Goal: Task Accomplishment & Management: Manage account settings

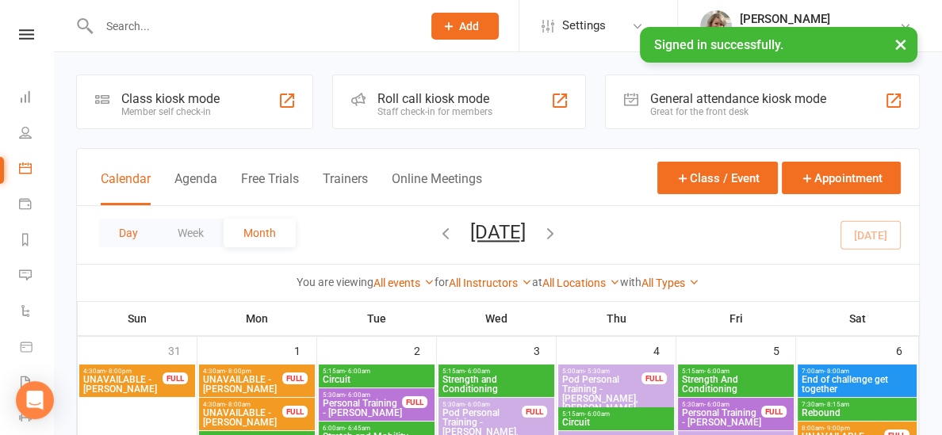
click at [120, 231] on button "Day" at bounding box center [128, 233] width 59 height 29
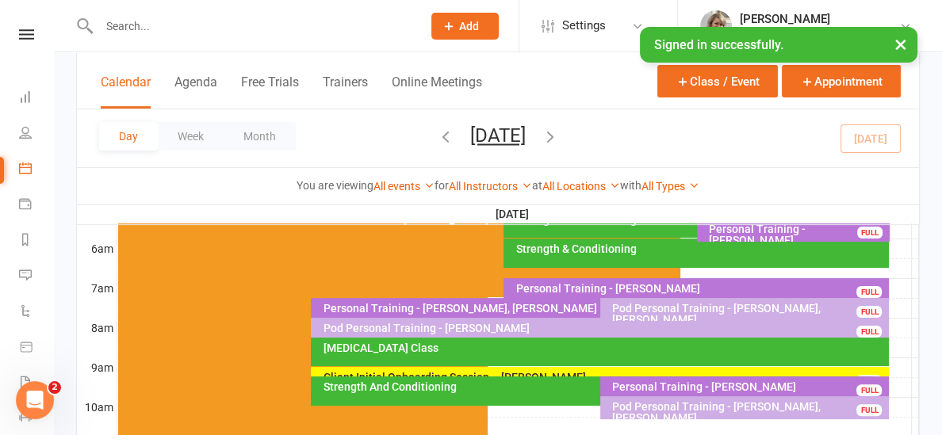
scroll to position [328, 0]
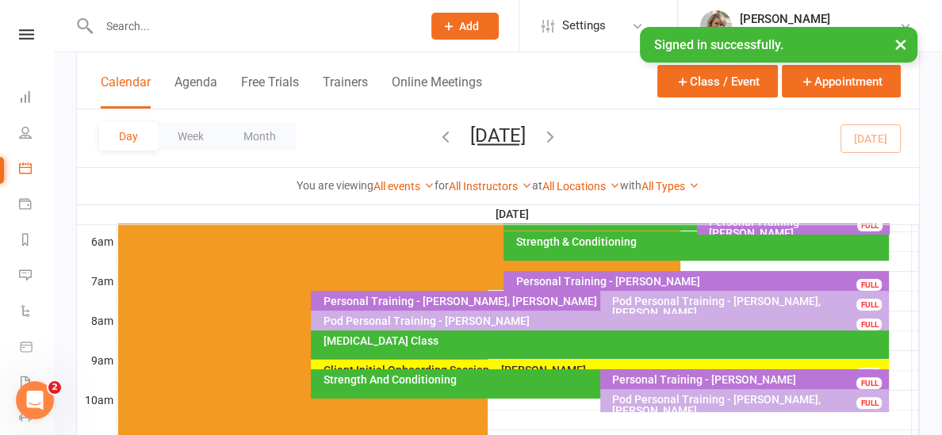
click at [465, 365] on div "Client Initial Onboarding Session. - [PERSON_NAME]" at bounding box center [604, 370] width 564 height 11
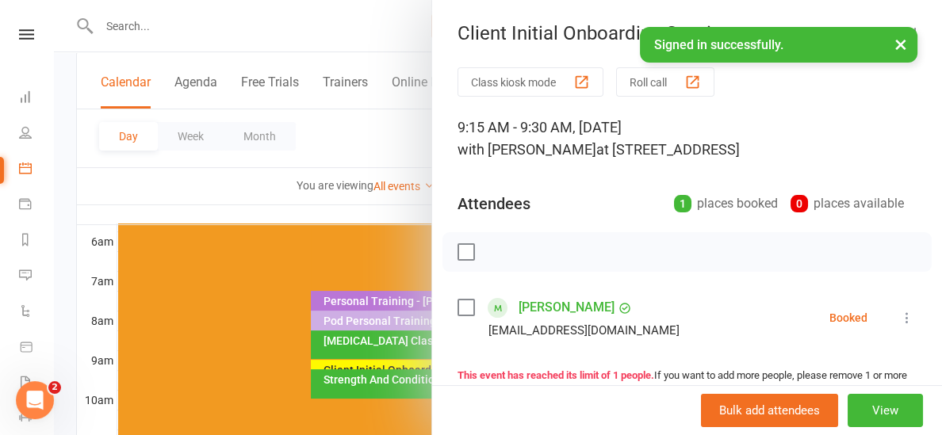
click at [294, 206] on div at bounding box center [498, 217] width 888 height 435
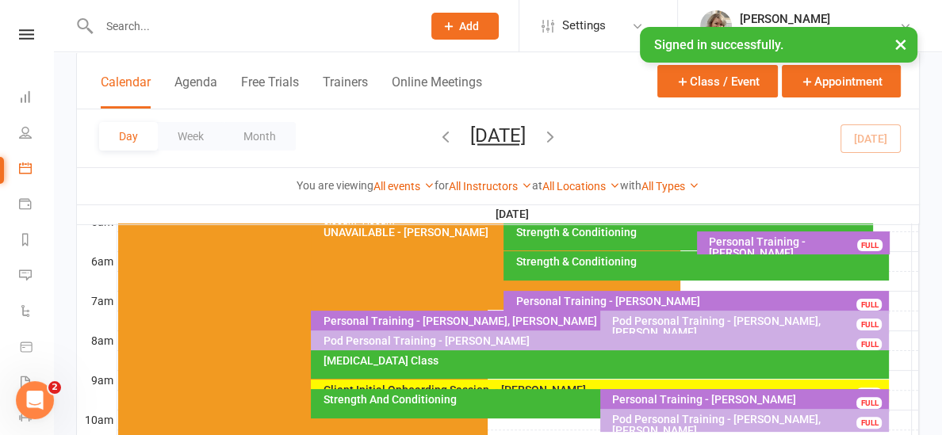
scroll to position [312, 0]
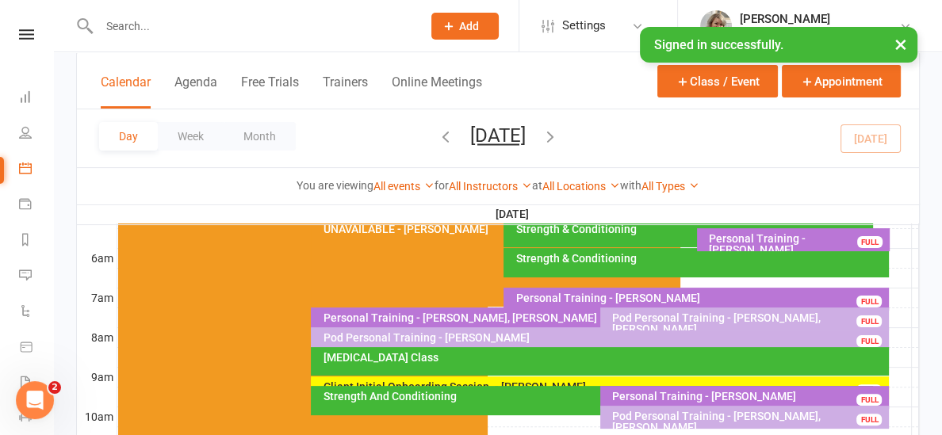
click at [444, 352] on div "[MEDICAL_DATA] Class" at bounding box center [604, 357] width 564 height 11
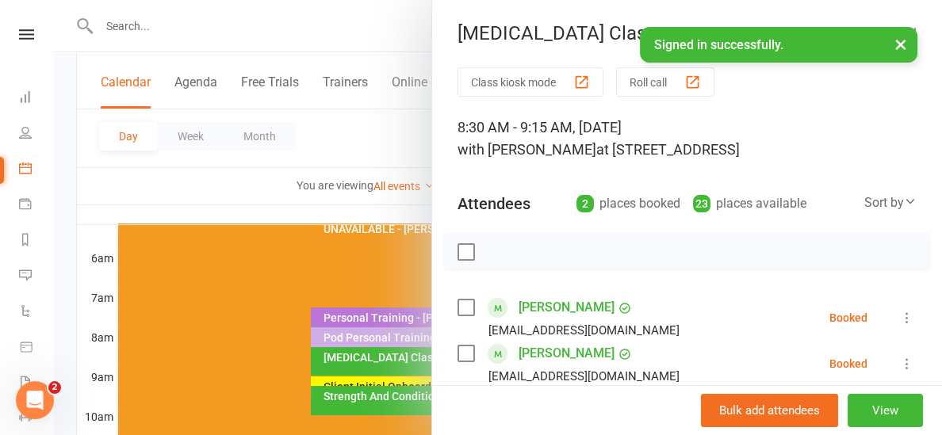
click at [340, 199] on div at bounding box center [498, 217] width 888 height 435
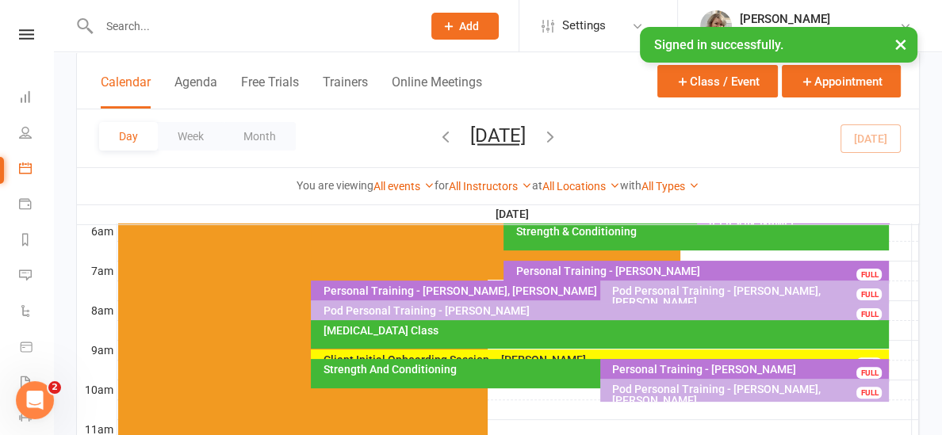
scroll to position [341, 0]
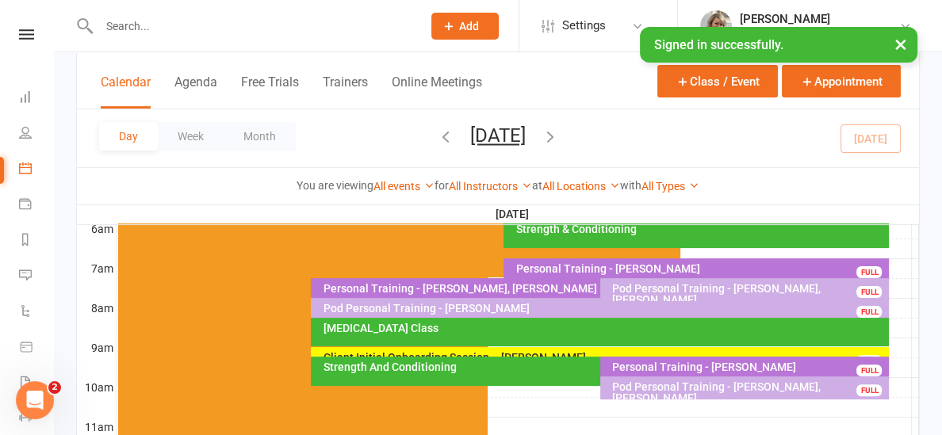
click at [526, 403] on div at bounding box center [518, 407] width 802 height 19
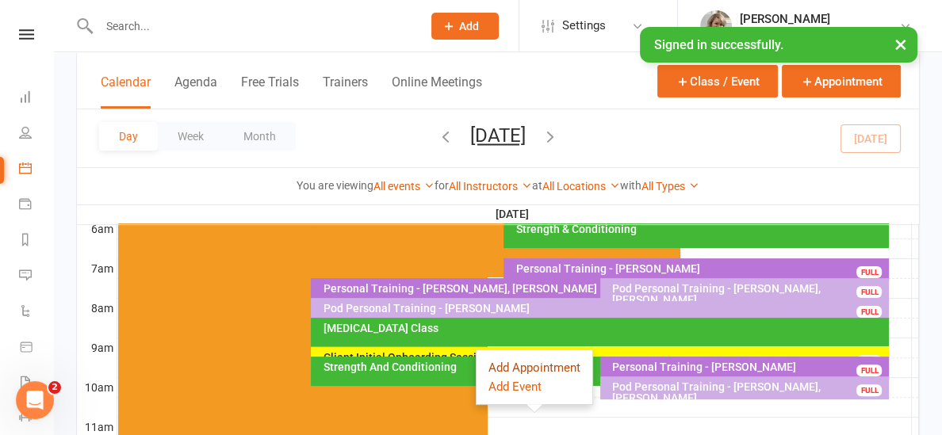
click at [522, 362] on button "Add Appointment" at bounding box center [535, 367] width 92 height 19
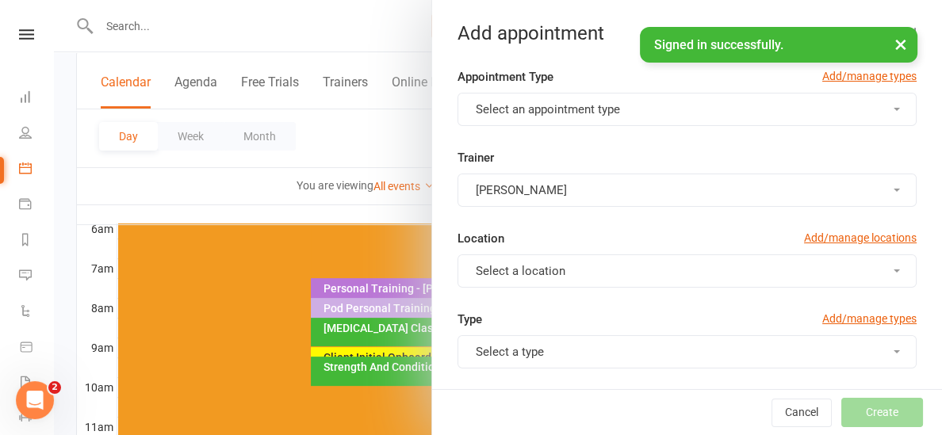
click at [572, 114] on span "Select an appointment type" at bounding box center [548, 109] width 144 height 14
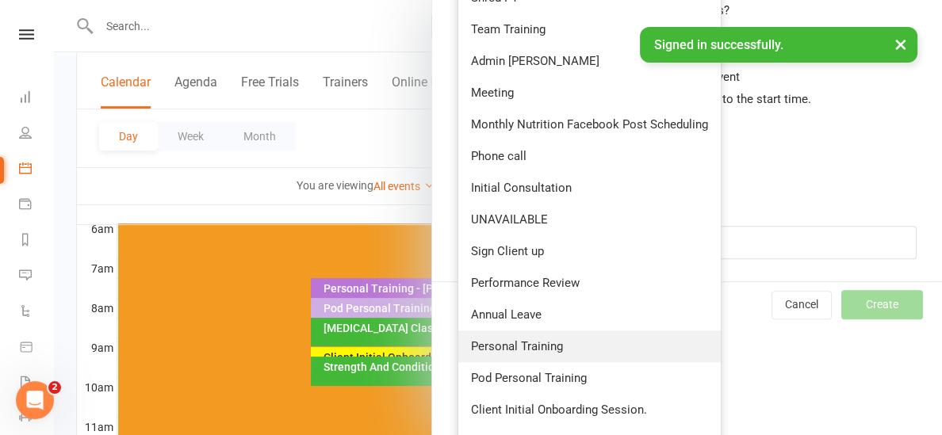
scroll to position [661, 0]
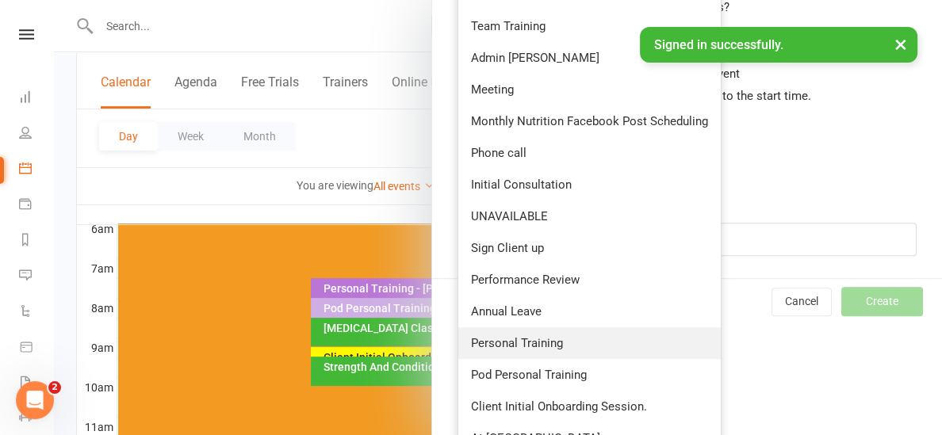
click at [532, 339] on span "Personal Training" at bounding box center [517, 343] width 92 height 14
type input "11:00am"
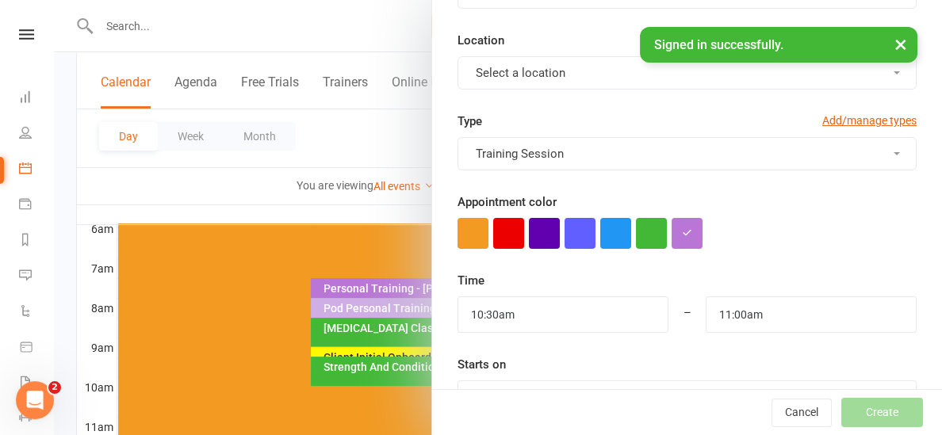
scroll to position [217, 0]
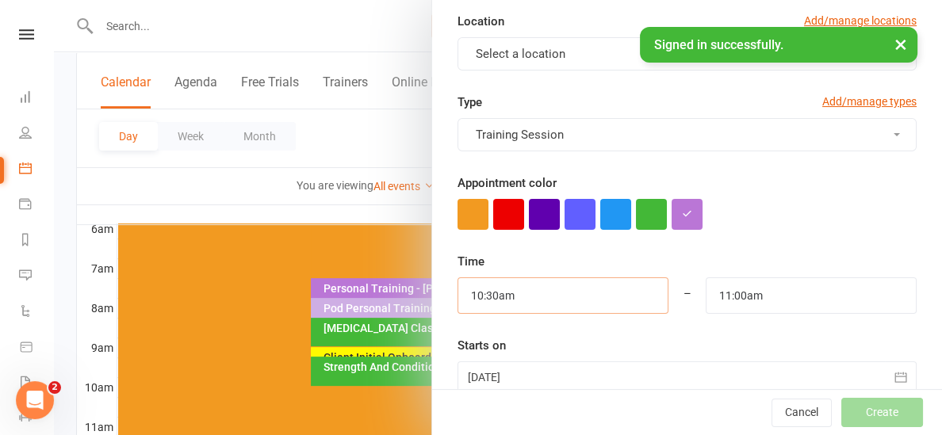
click at [554, 290] on input "10:30am" at bounding box center [563, 296] width 211 height 36
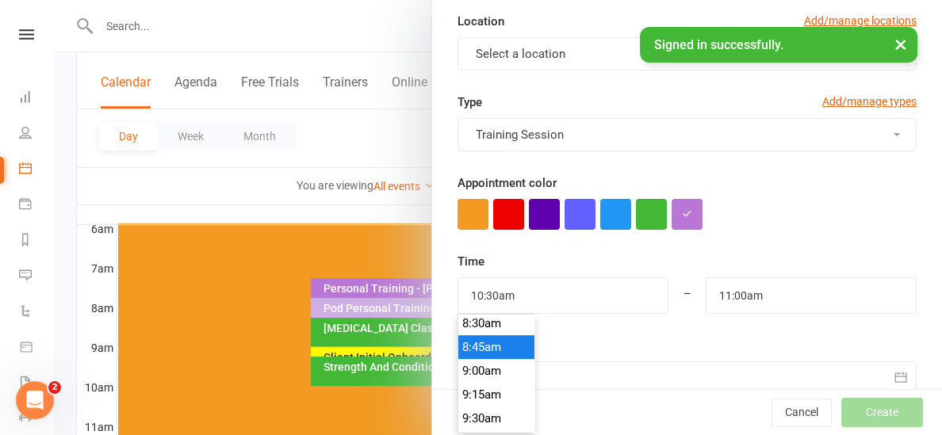
type input "8:45am"
click at [503, 353] on li "8:45am" at bounding box center [496, 347] width 76 height 24
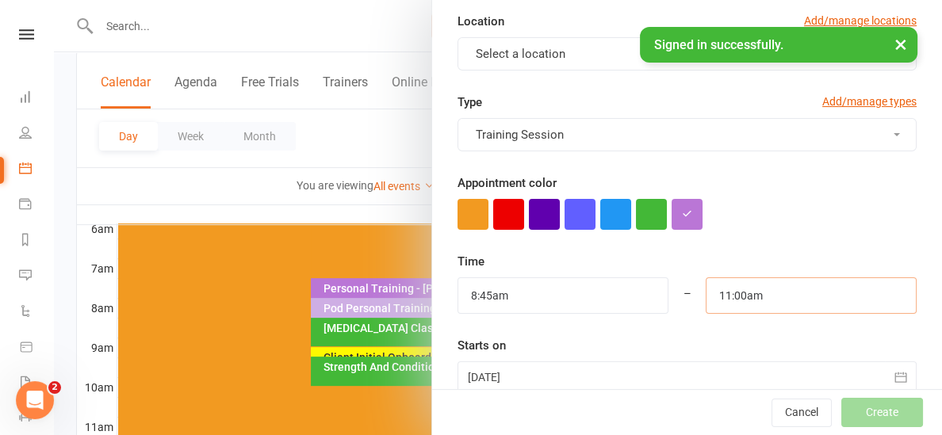
click at [789, 298] on input "11:00am" at bounding box center [811, 296] width 211 height 36
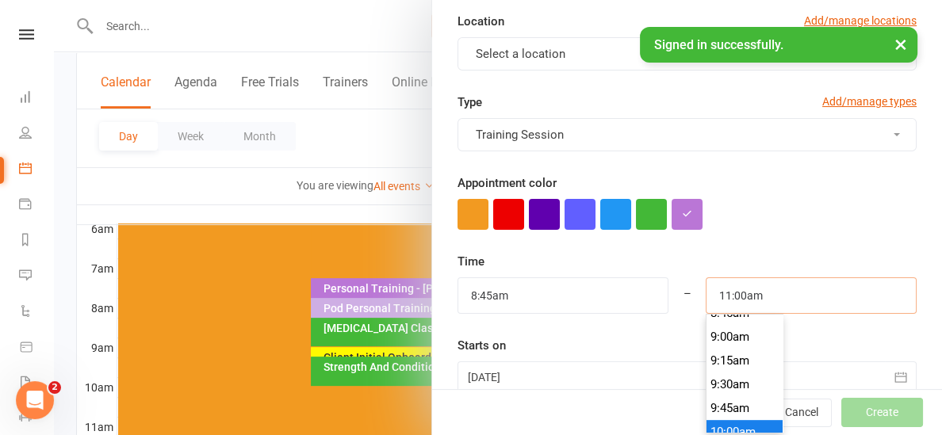
scroll to position [844, 0]
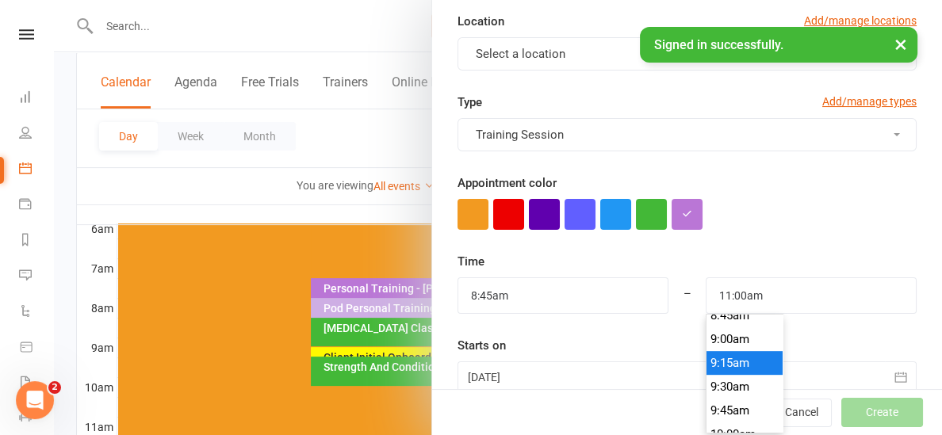
type input "9:15am"
click at [754, 366] on li "9:15am" at bounding box center [745, 363] width 76 height 24
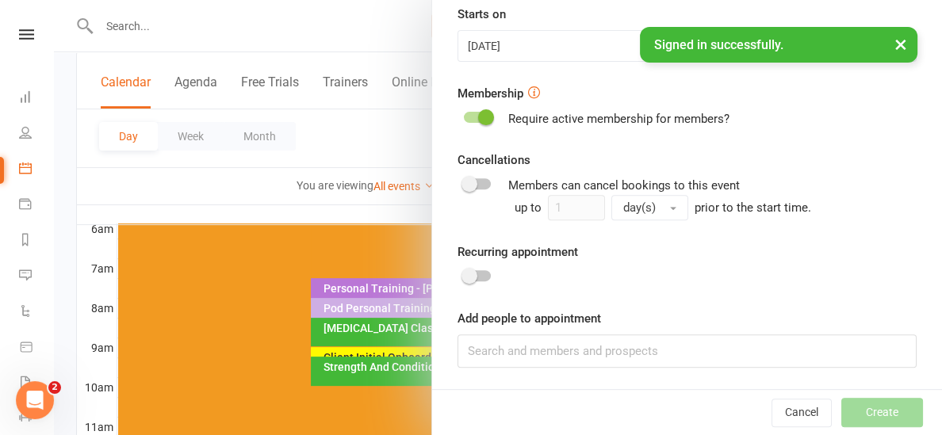
scroll to position [550, 0]
click at [654, 358] on input at bounding box center [687, 350] width 459 height 33
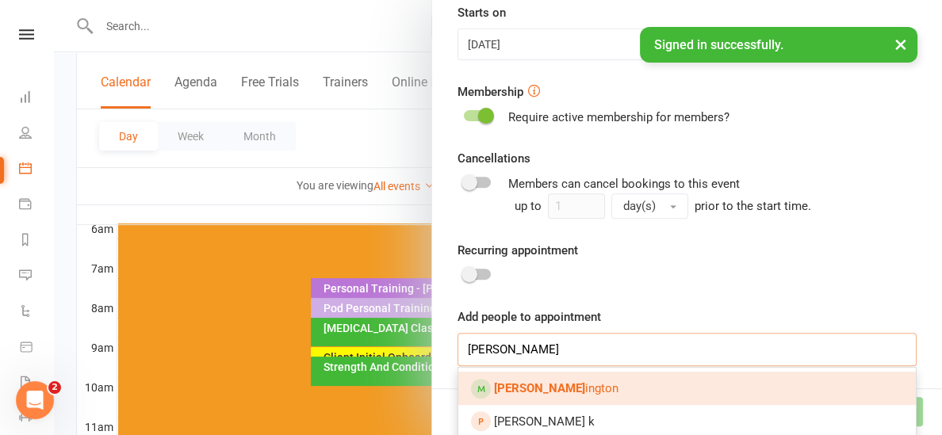
type input "[PERSON_NAME]"
click at [639, 388] on link "[PERSON_NAME]" at bounding box center [687, 388] width 458 height 33
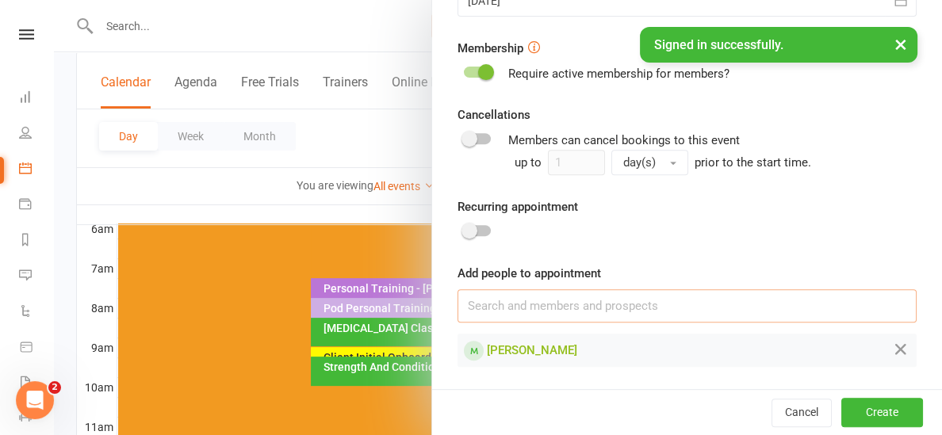
scroll to position [595, 0]
click at [853, 413] on button "Create" at bounding box center [882, 412] width 82 height 29
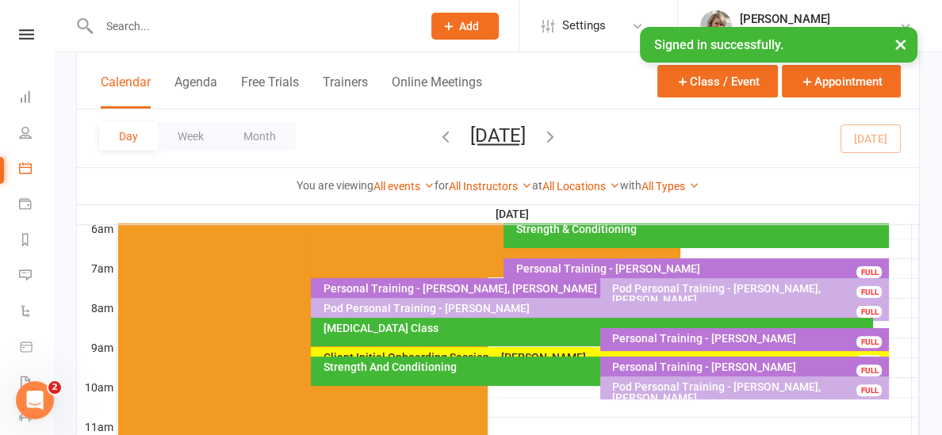
click at [566, 367] on div "Strength And Conditioning" at bounding box center [596, 367] width 548 height 11
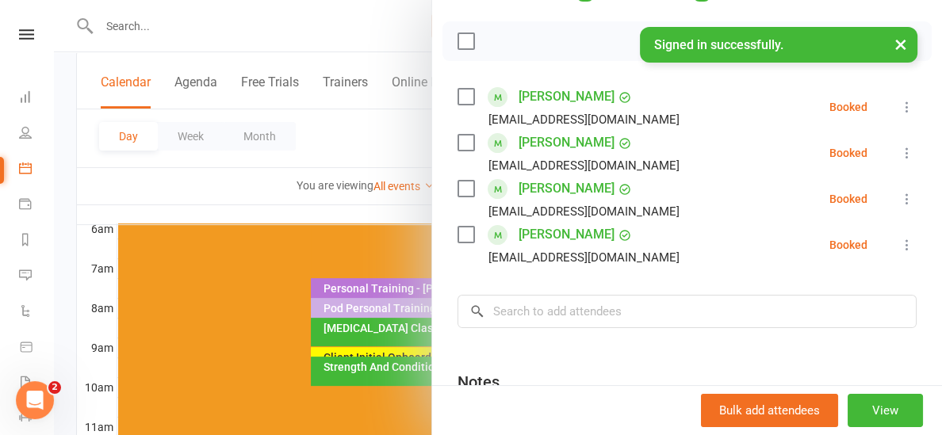
scroll to position [217, 0]
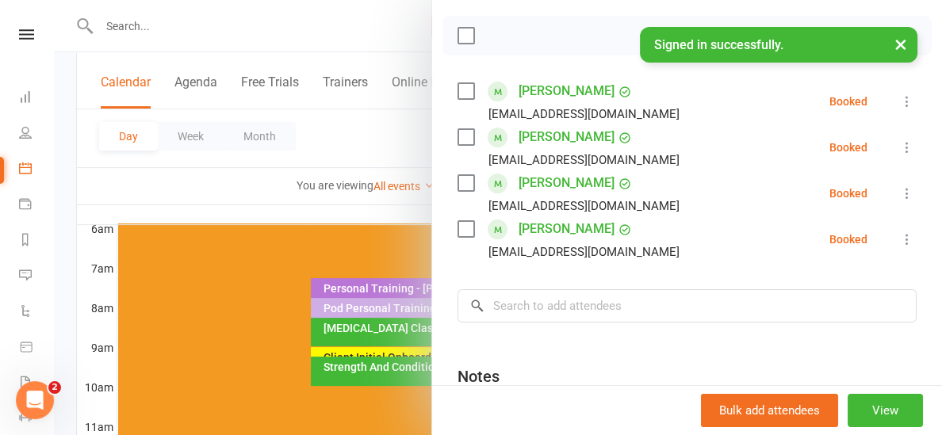
click at [399, 212] on div at bounding box center [498, 217] width 888 height 435
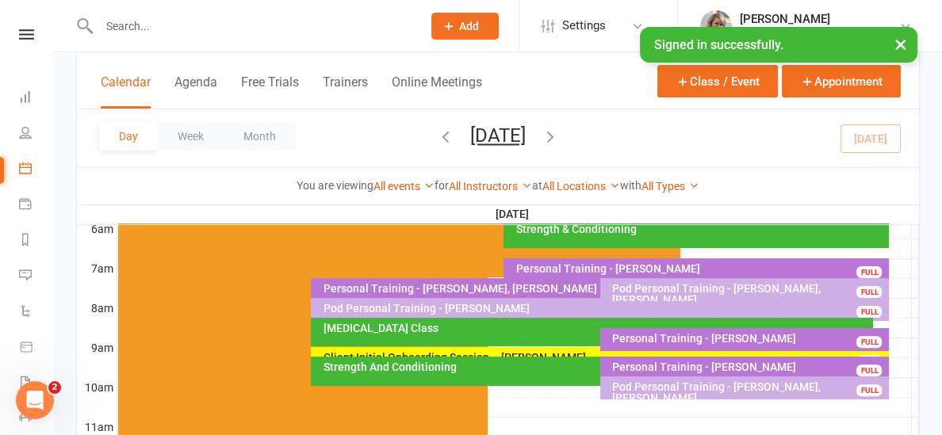
click at [232, 21] on input "text" at bounding box center [252, 26] width 316 height 22
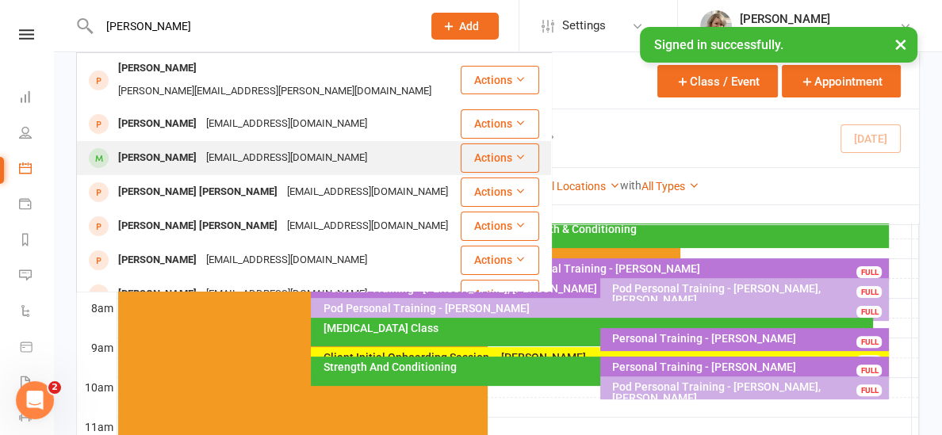
type input "[PERSON_NAME]"
click at [202, 147] on div "[EMAIL_ADDRESS][DOMAIN_NAME]" at bounding box center [286, 158] width 171 height 23
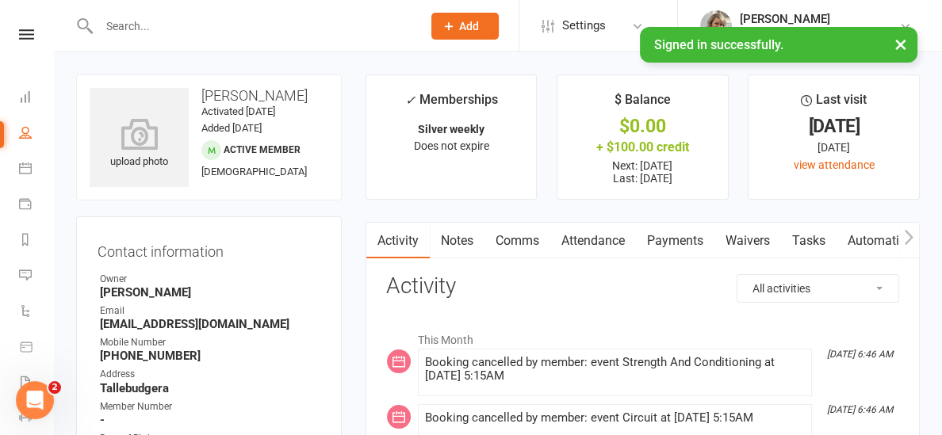
click at [682, 242] on link "Payments" at bounding box center [675, 241] width 79 height 36
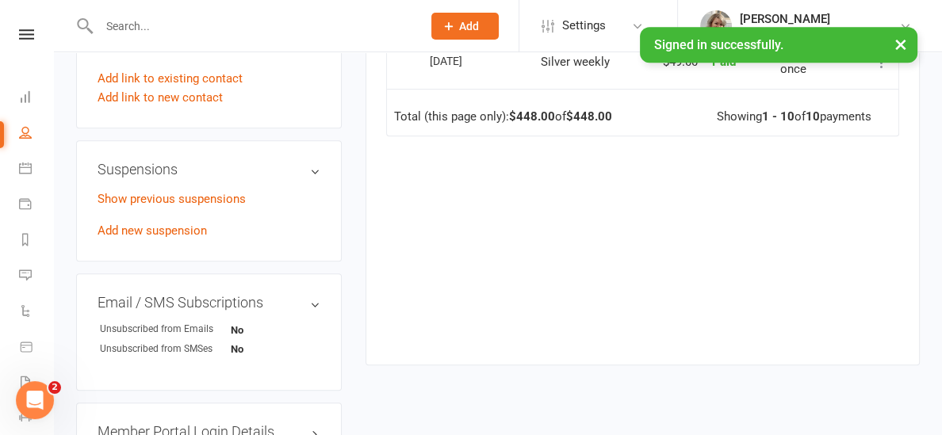
scroll to position [949, 0]
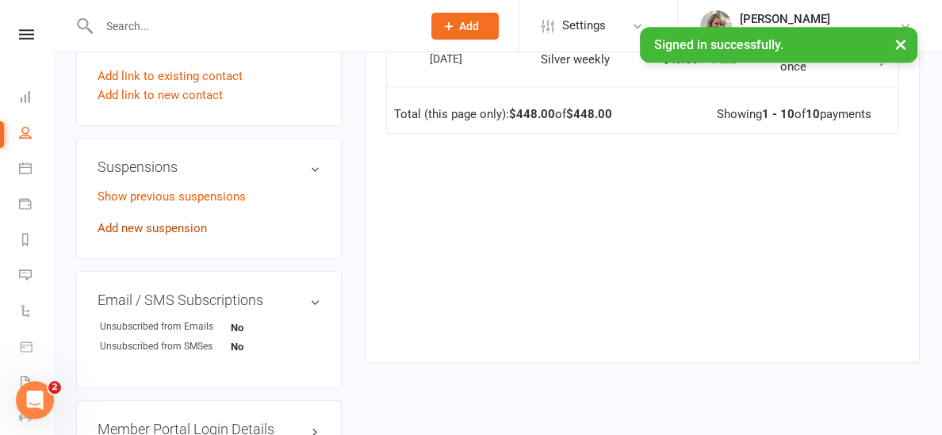
click at [174, 225] on link "Add new suspension" at bounding box center [152, 228] width 109 height 14
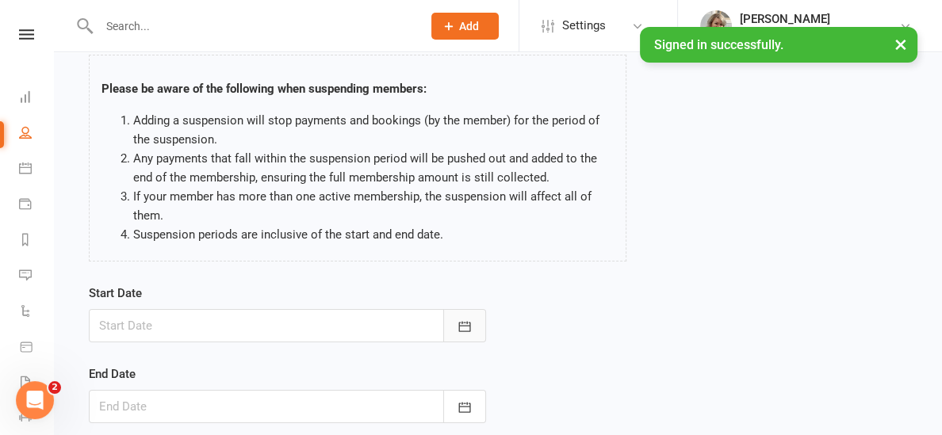
scroll to position [105, 0]
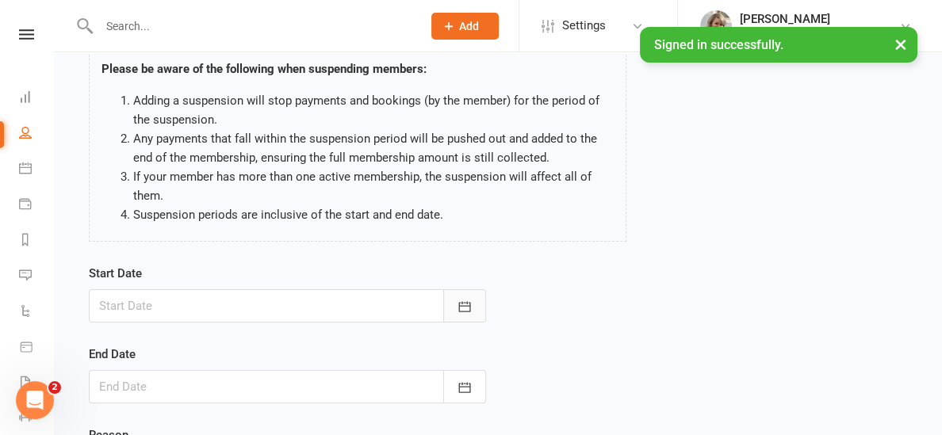
click at [463, 300] on icon "button" at bounding box center [465, 307] width 16 height 16
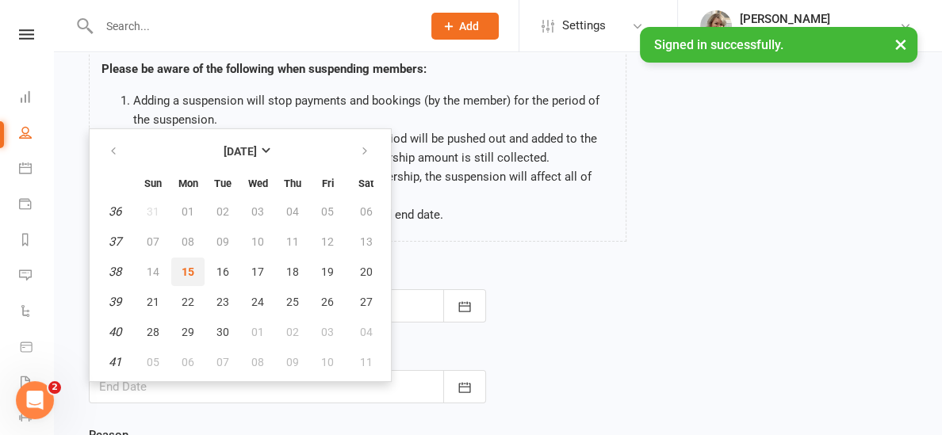
click at [197, 263] on button "15" at bounding box center [187, 272] width 33 height 29
type input "[DATE]"
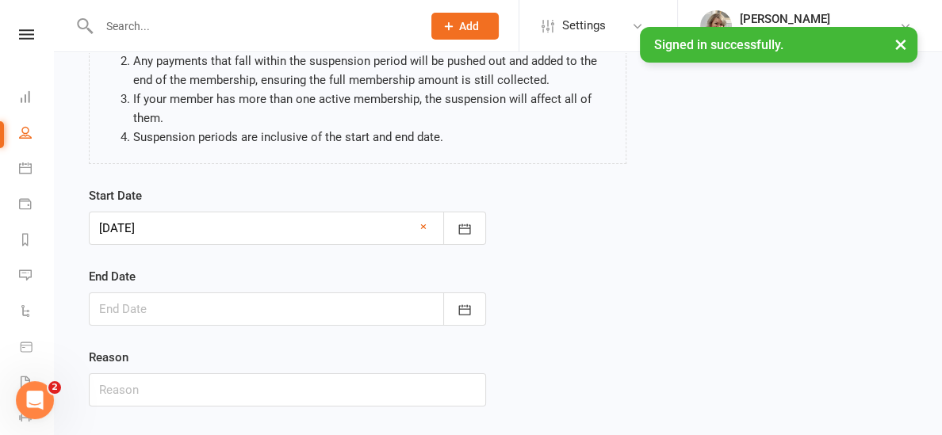
scroll to position [184, 0]
click at [455, 313] on button "button" at bounding box center [464, 308] width 43 height 33
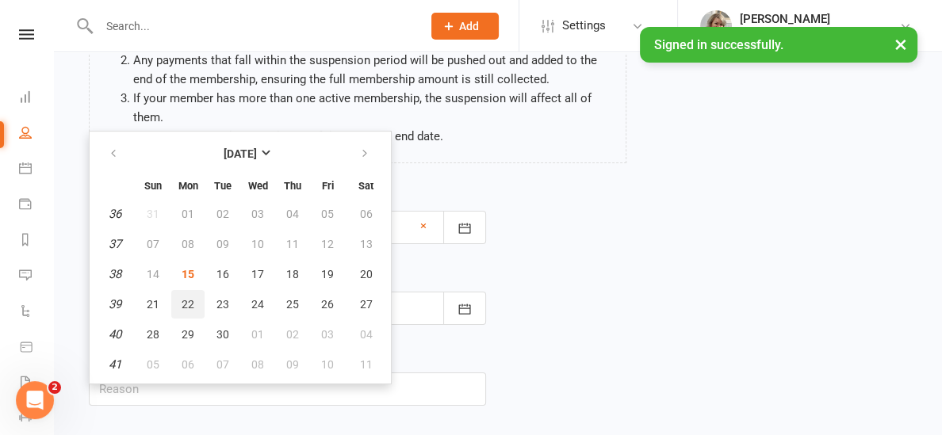
click at [197, 296] on button "22" at bounding box center [187, 304] width 33 height 29
type input "[DATE]"
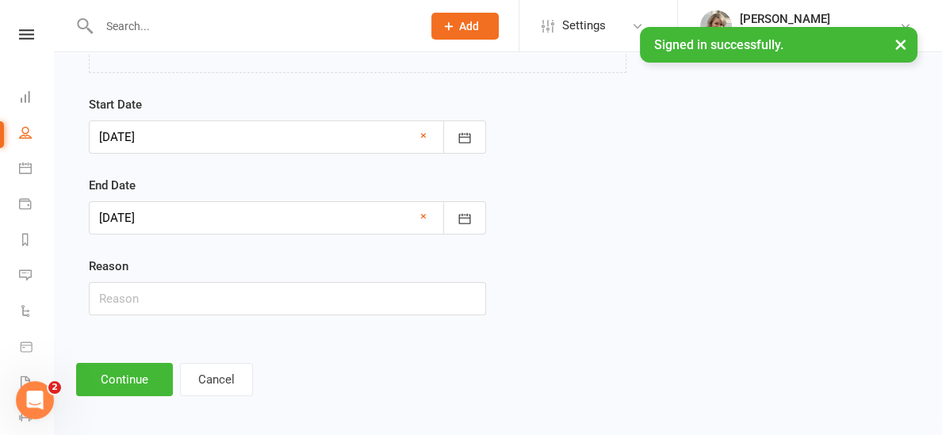
scroll to position [280, 0]
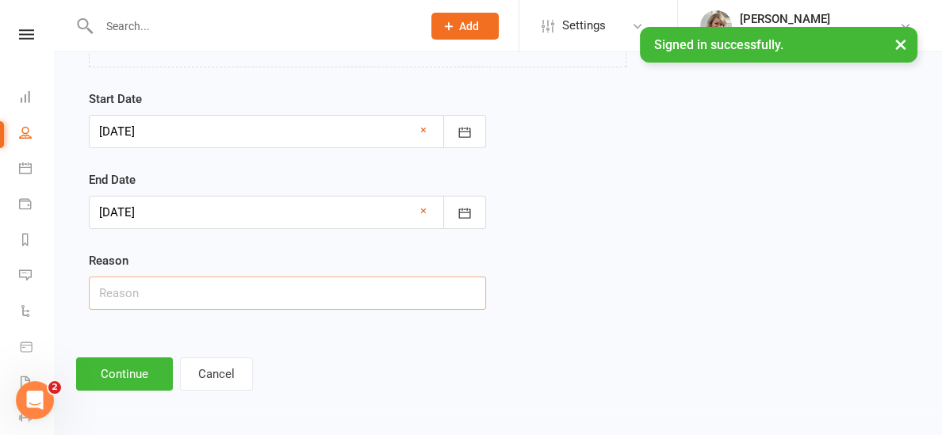
click at [218, 280] on input "text" at bounding box center [287, 293] width 397 height 33
type input "Knee injury"
click at [123, 370] on button "Continue" at bounding box center [124, 374] width 97 height 33
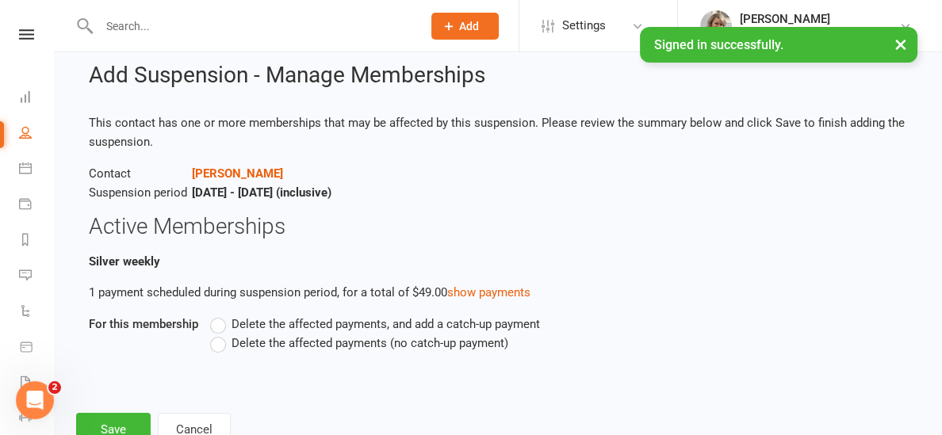
scroll to position [46, 0]
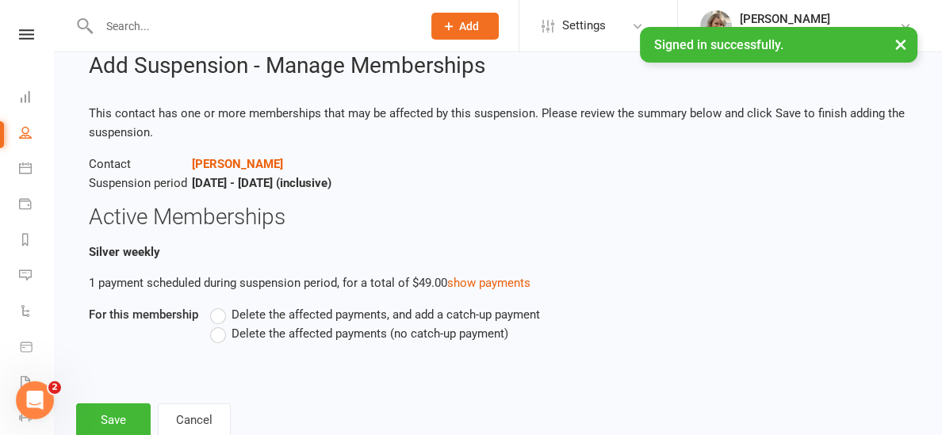
click at [220, 336] on label "Delete the affected payments (no catch-up payment)" at bounding box center [359, 333] width 298 height 19
click at [220, 324] on input "Delete the affected payments (no catch-up payment)" at bounding box center [215, 324] width 10 height 0
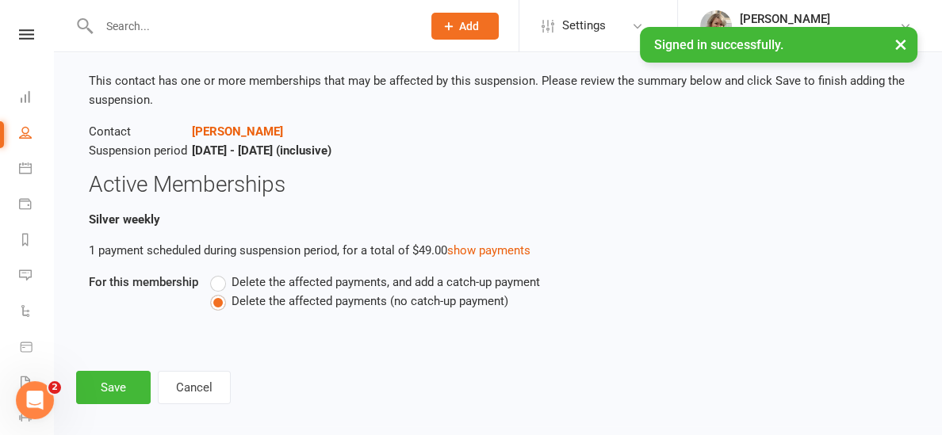
scroll to position [86, 0]
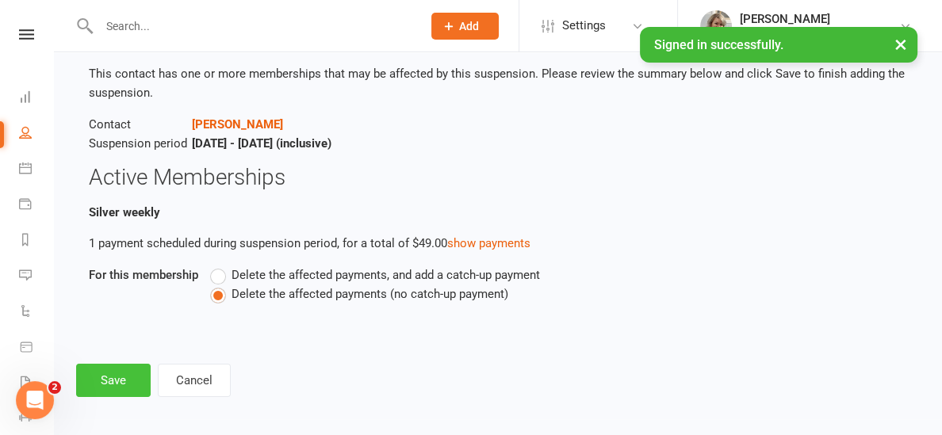
click at [89, 376] on button "Save" at bounding box center [113, 380] width 75 height 33
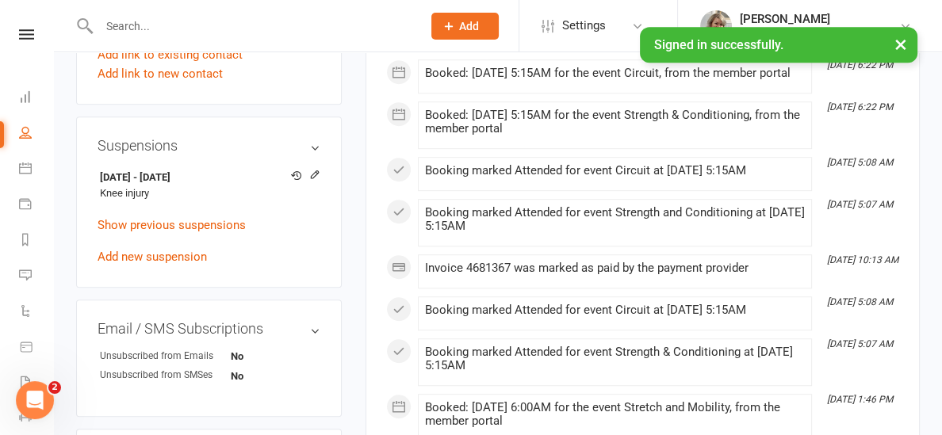
scroll to position [976, 0]
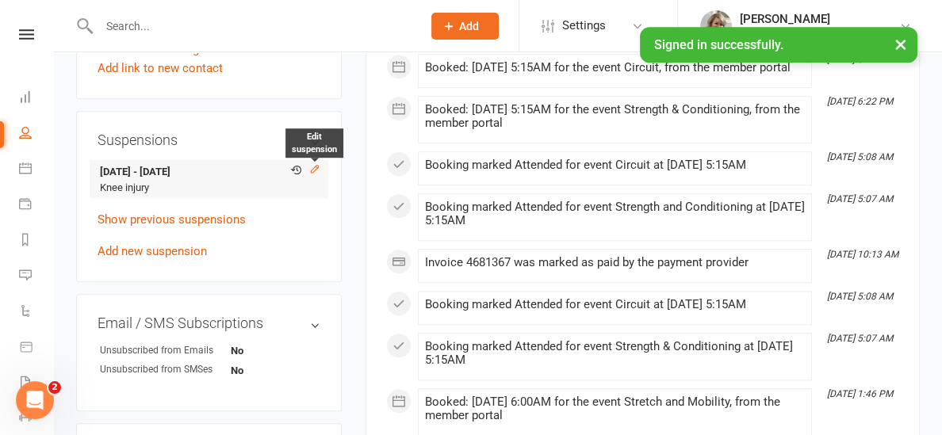
click at [315, 167] on icon at bounding box center [314, 168] width 11 height 11
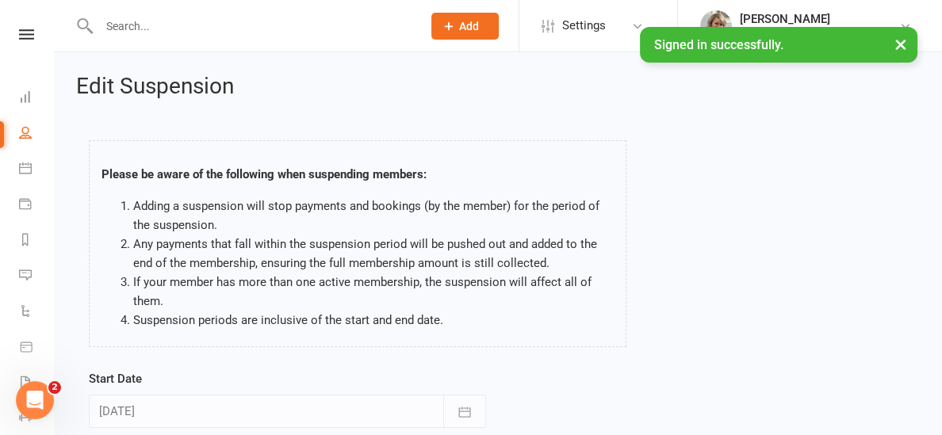
scroll to position [120, 0]
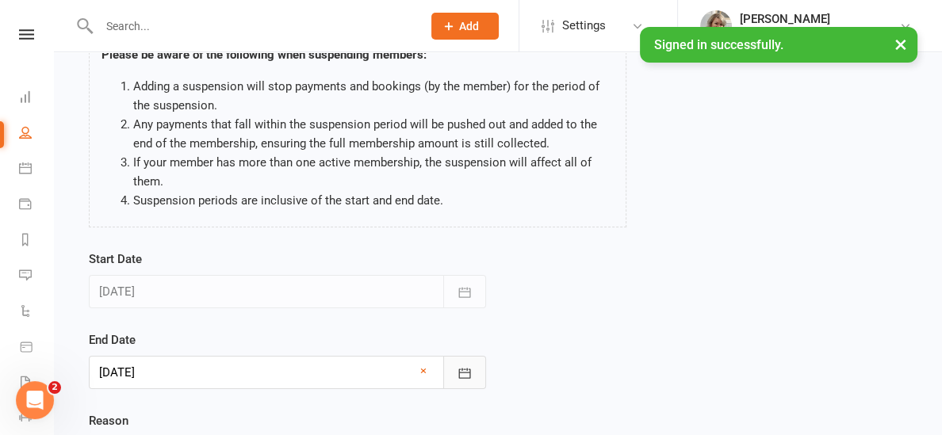
click at [466, 376] on icon "button" at bounding box center [465, 374] width 16 height 16
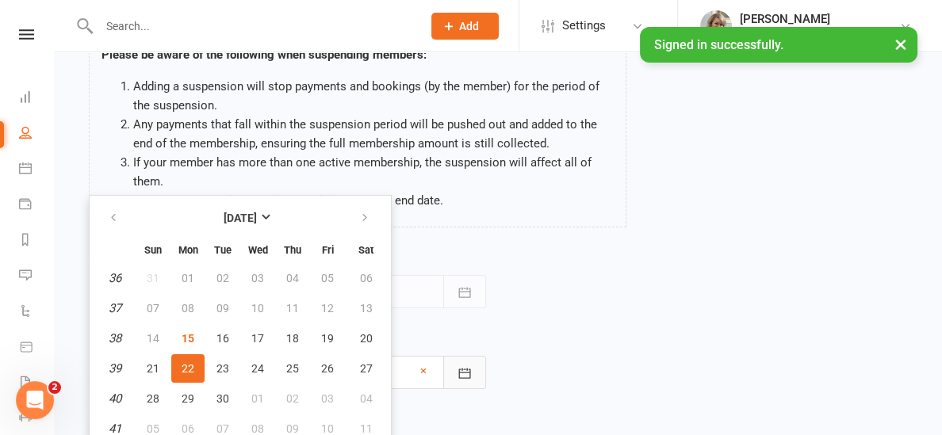
scroll to position [127, 0]
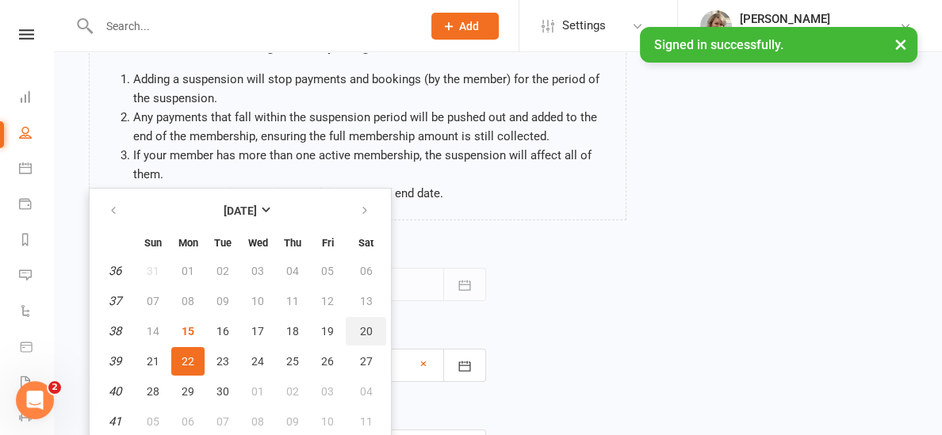
click at [363, 328] on span "20" at bounding box center [366, 331] width 13 height 13
type input "[DATE]"
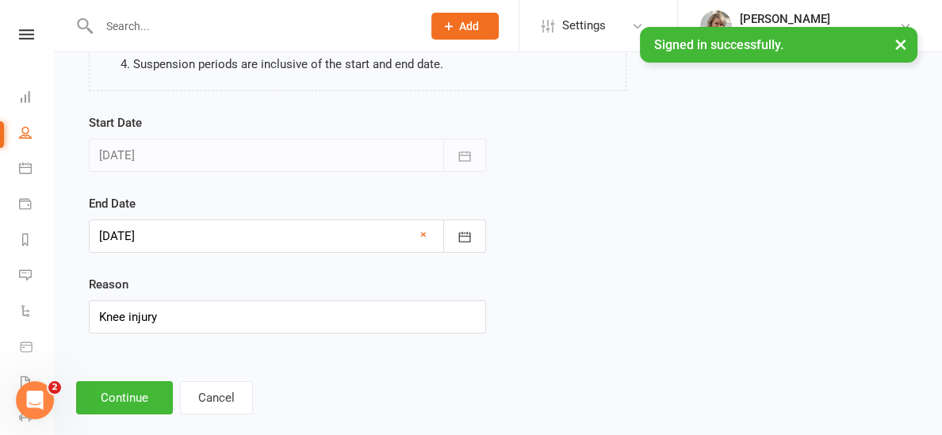
scroll to position [280, 0]
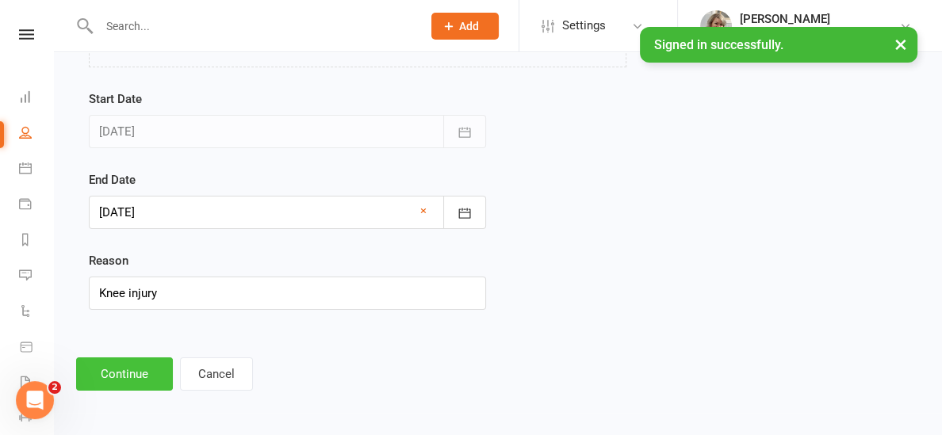
click at [158, 362] on button "Continue" at bounding box center [124, 374] width 97 height 33
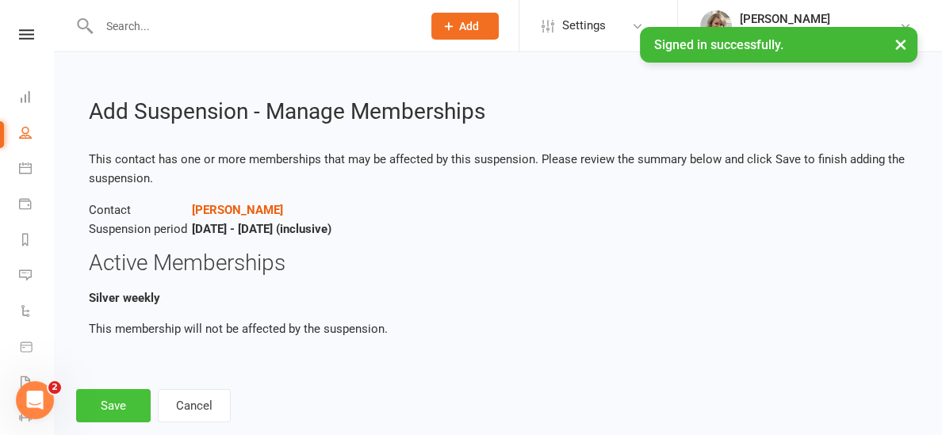
click at [131, 404] on button "Save" at bounding box center [113, 405] width 75 height 33
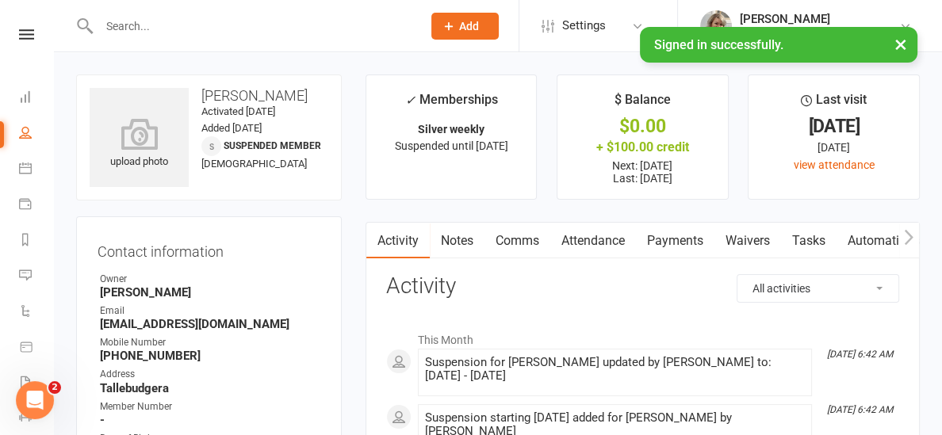
click at [182, 34] on input "text" at bounding box center [252, 26] width 316 height 22
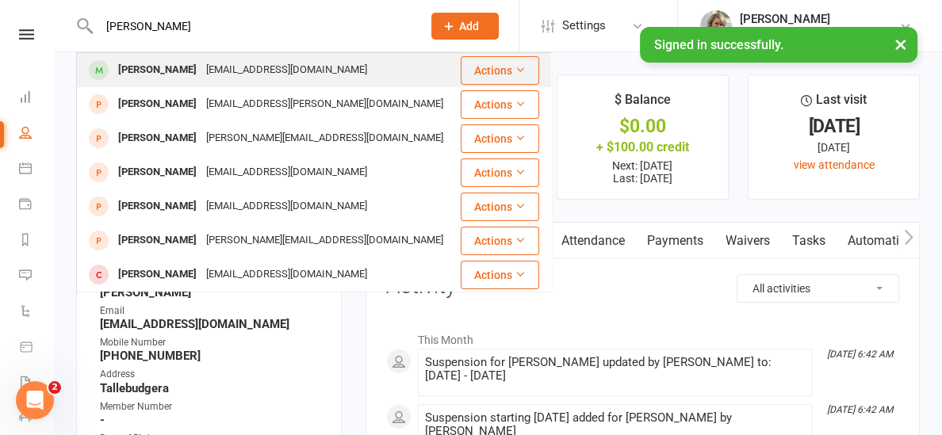
type input "[PERSON_NAME]"
click at [201, 67] on div "[EMAIL_ADDRESS][DOMAIN_NAME]" at bounding box center [286, 70] width 171 height 23
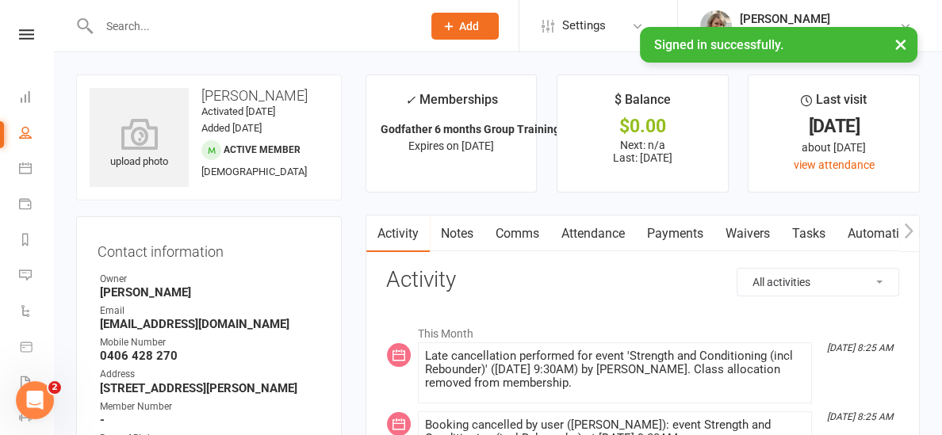
click at [664, 231] on link "Payments" at bounding box center [675, 234] width 79 height 36
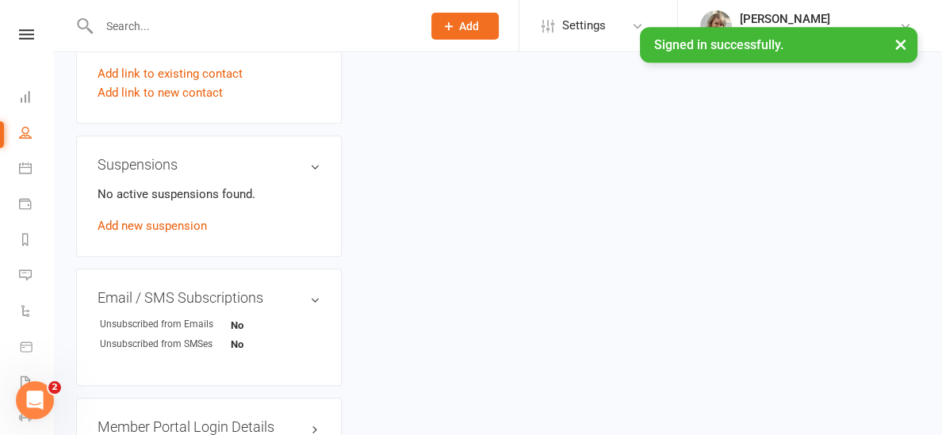
scroll to position [955, 0]
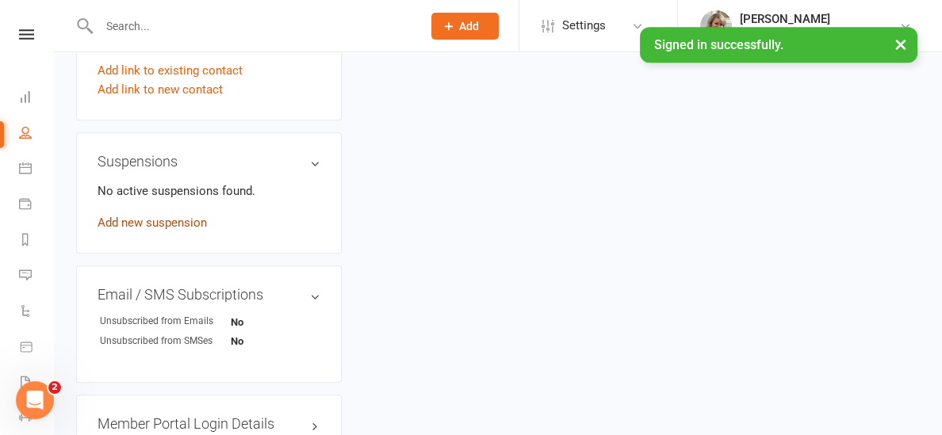
click at [182, 230] on link "Add new suspension" at bounding box center [152, 223] width 109 height 14
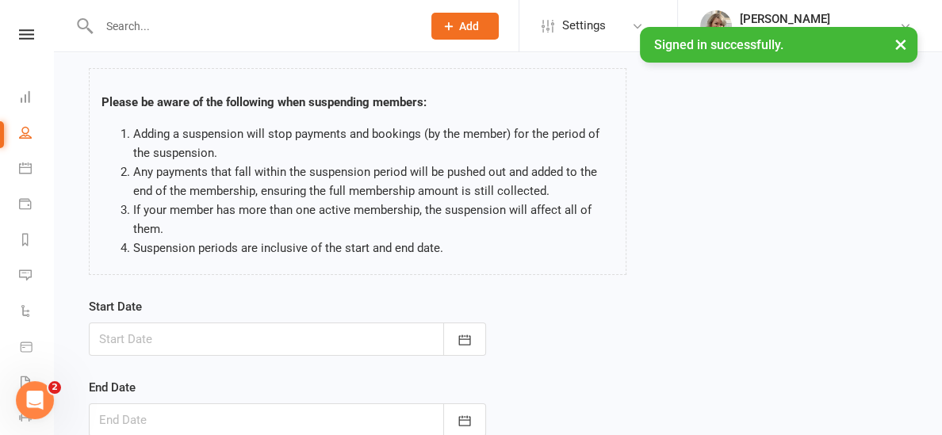
scroll to position [79, 0]
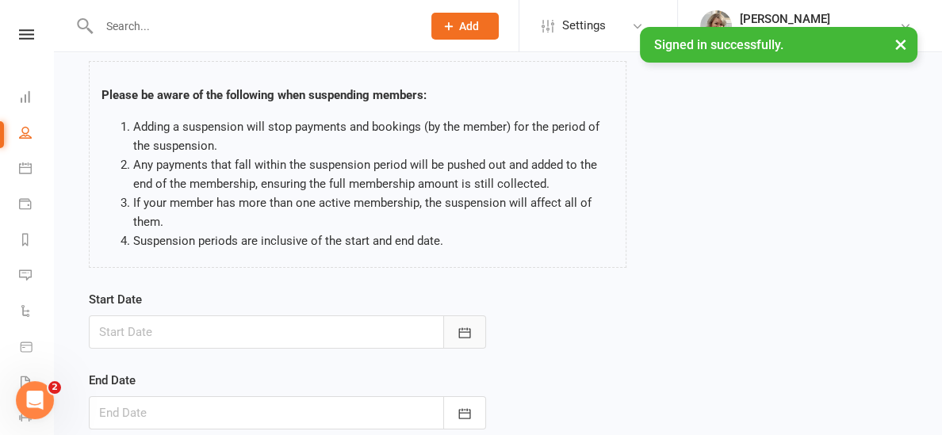
click at [474, 329] on button "button" at bounding box center [464, 332] width 43 height 33
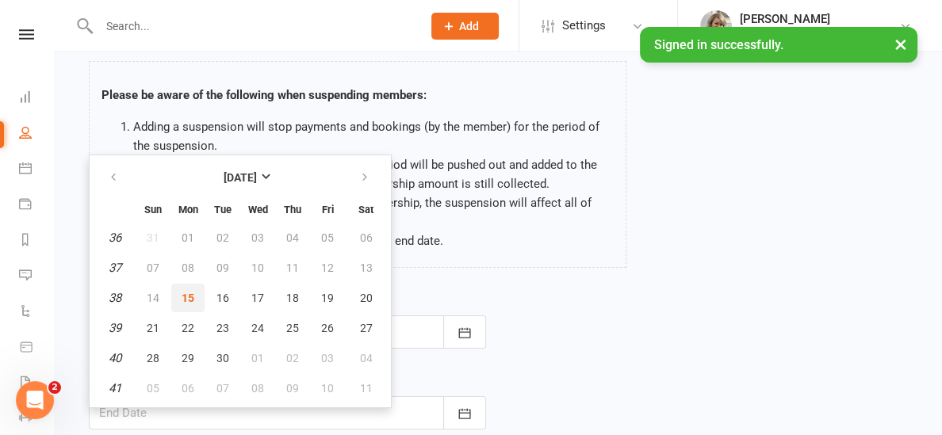
click at [197, 295] on button "15" at bounding box center [187, 298] width 33 height 29
type input "[DATE]"
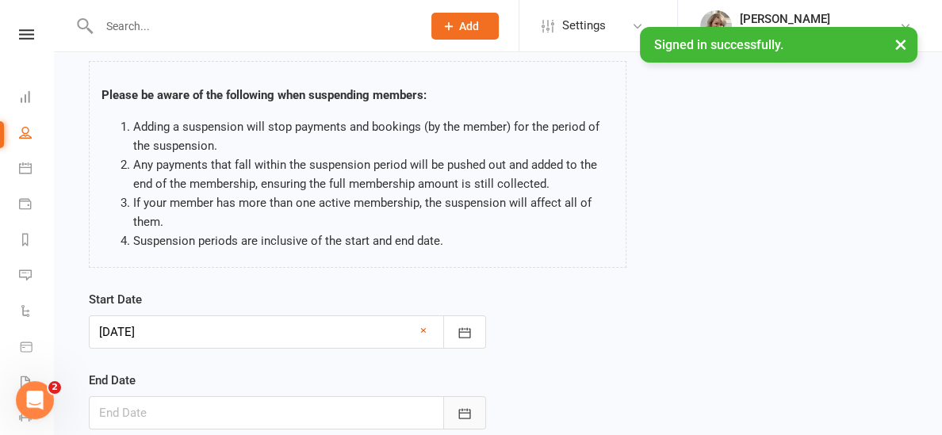
click at [477, 409] on button "button" at bounding box center [464, 413] width 43 height 33
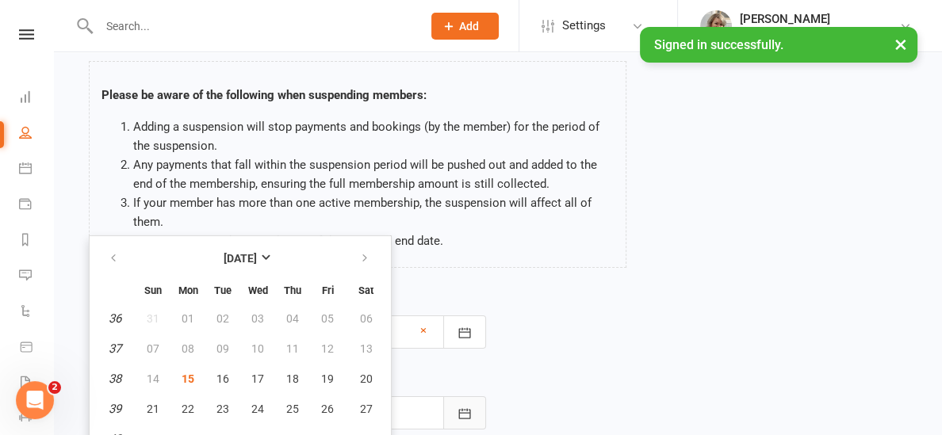
scroll to position [127, 0]
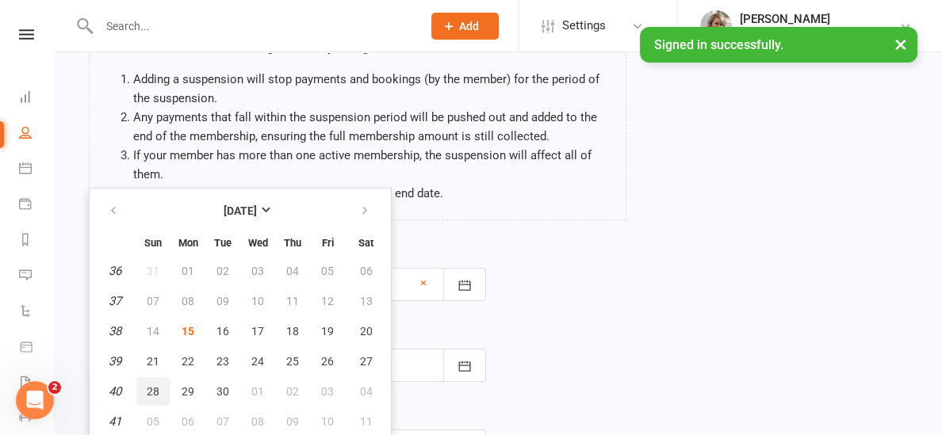
click at [161, 390] on button "28" at bounding box center [152, 391] width 33 height 29
type input "[DATE]"
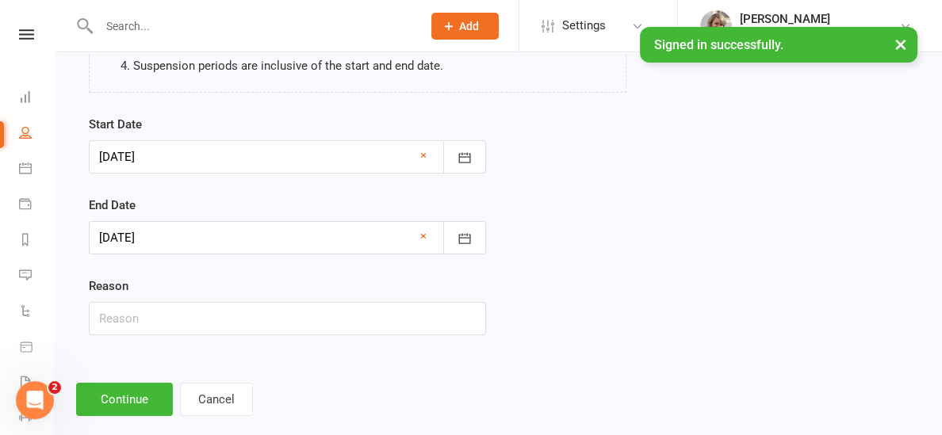
scroll to position [262, 0]
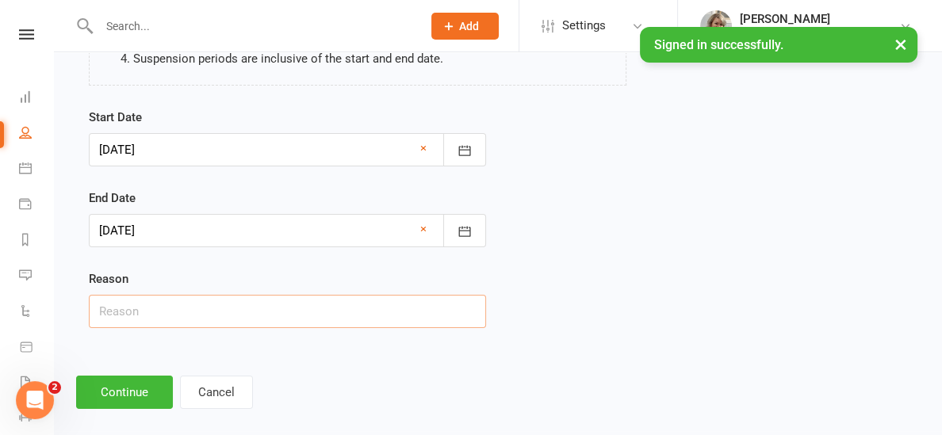
click at [226, 324] on input "text" at bounding box center [287, 311] width 397 height 33
type input "away"
click at [144, 387] on button "Continue" at bounding box center [124, 392] width 97 height 33
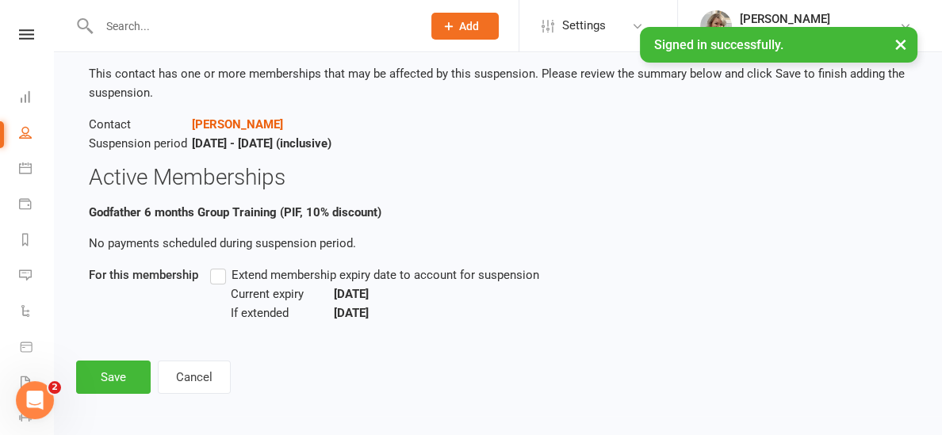
scroll to position [90, 0]
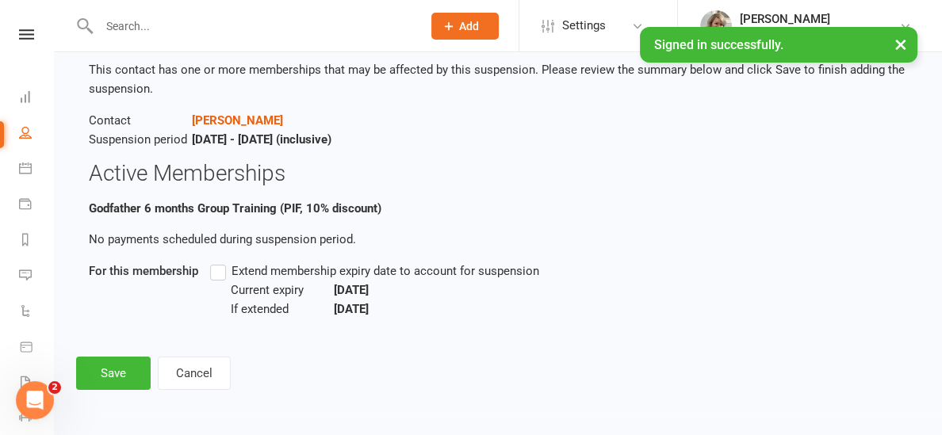
click at [220, 272] on label "Extend membership expiry date to account for suspension" at bounding box center [374, 271] width 329 height 19
click at [220, 262] on input "Extend membership expiry date to account for suspension" at bounding box center [215, 262] width 10 height 0
click at [121, 366] on button "Save" at bounding box center [113, 373] width 75 height 33
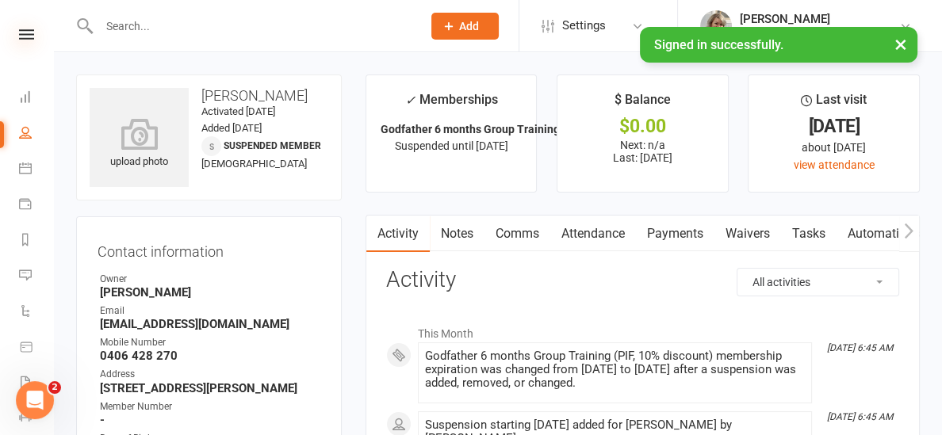
click at [19, 36] on icon at bounding box center [26, 34] width 15 height 10
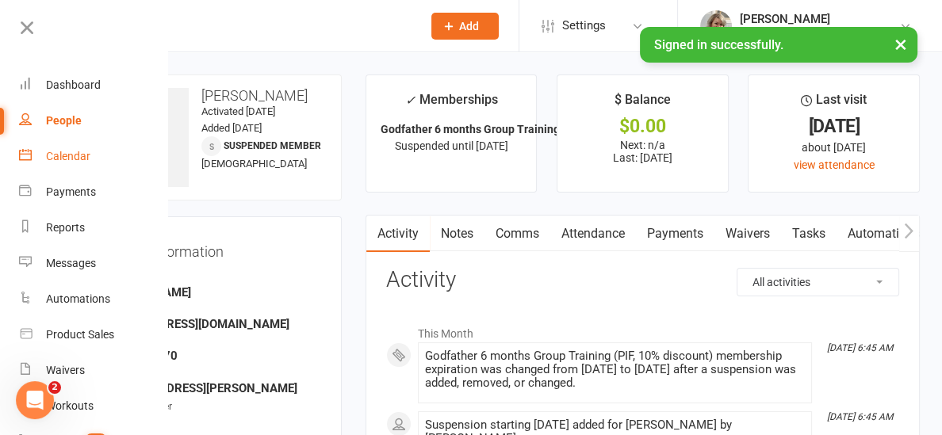
click at [48, 141] on link "Calendar" at bounding box center [94, 157] width 150 height 36
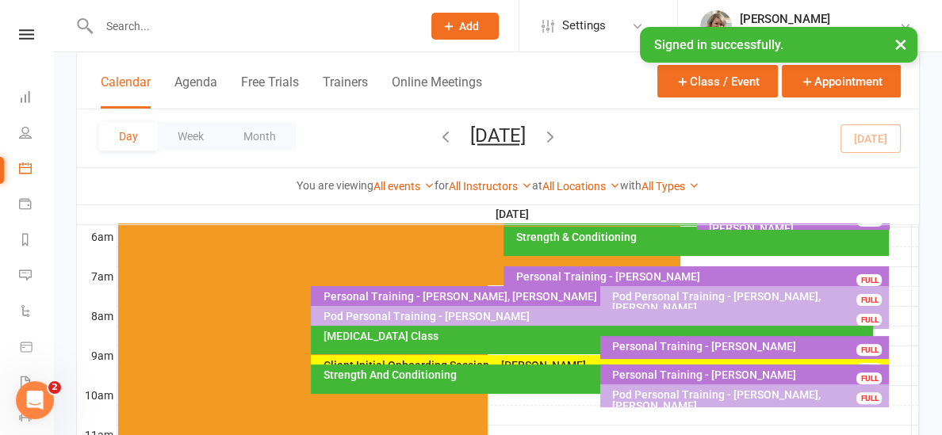
scroll to position [335, 0]
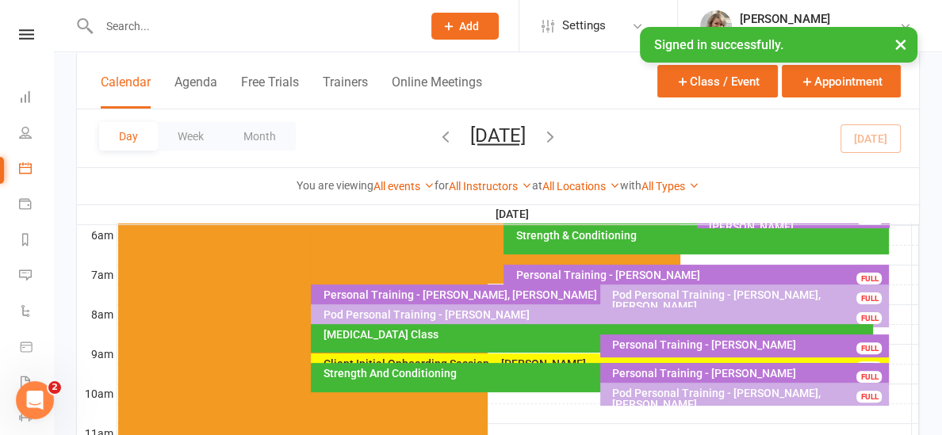
click at [415, 335] on div "[MEDICAL_DATA] Class" at bounding box center [596, 334] width 548 height 11
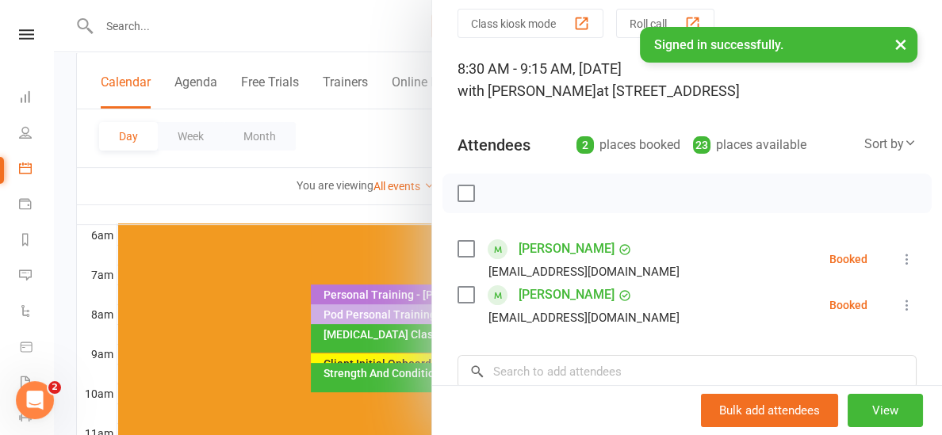
scroll to position [86, 0]
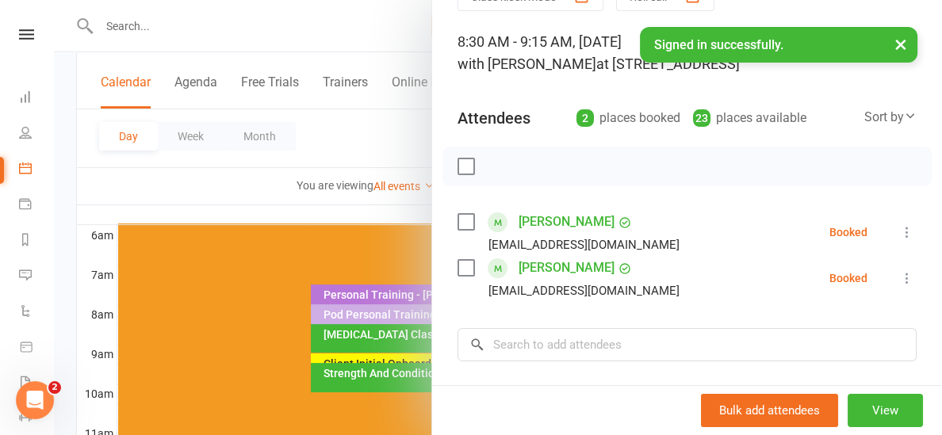
click at [910, 228] on icon at bounding box center [907, 232] width 16 height 16
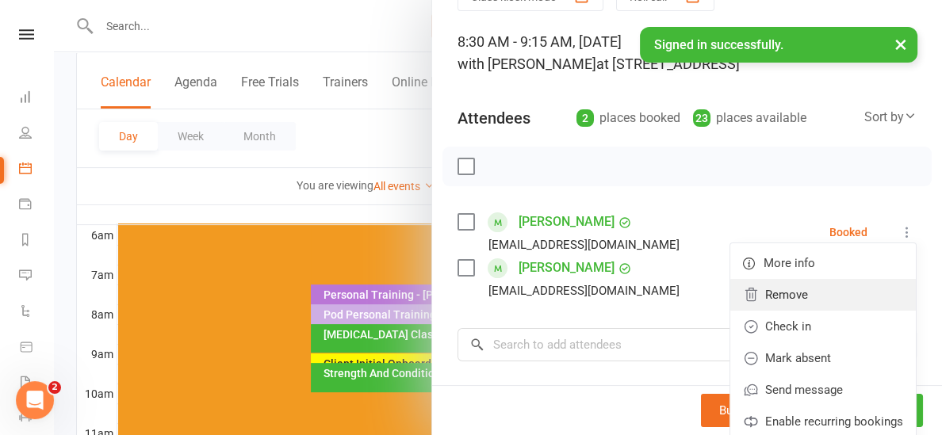
click at [811, 307] on link "Remove" at bounding box center [823, 295] width 186 height 32
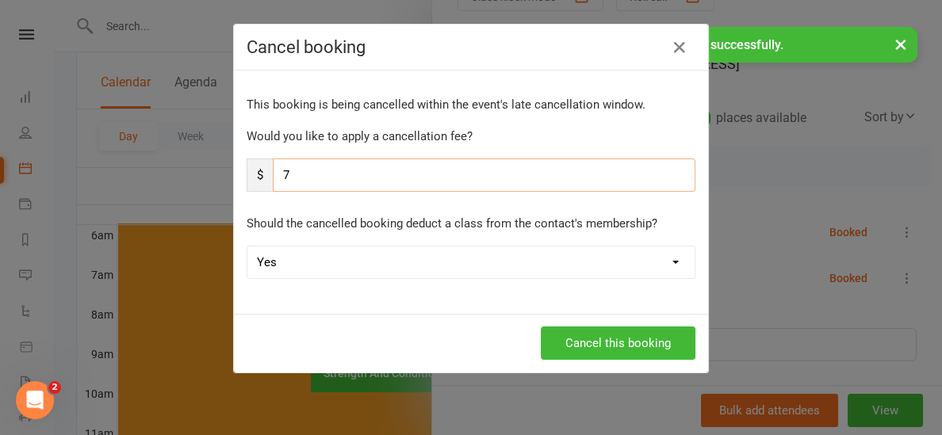
click at [367, 167] on input "7" at bounding box center [484, 175] width 423 height 33
click at [576, 337] on button "Cancel this booking" at bounding box center [618, 343] width 155 height 33
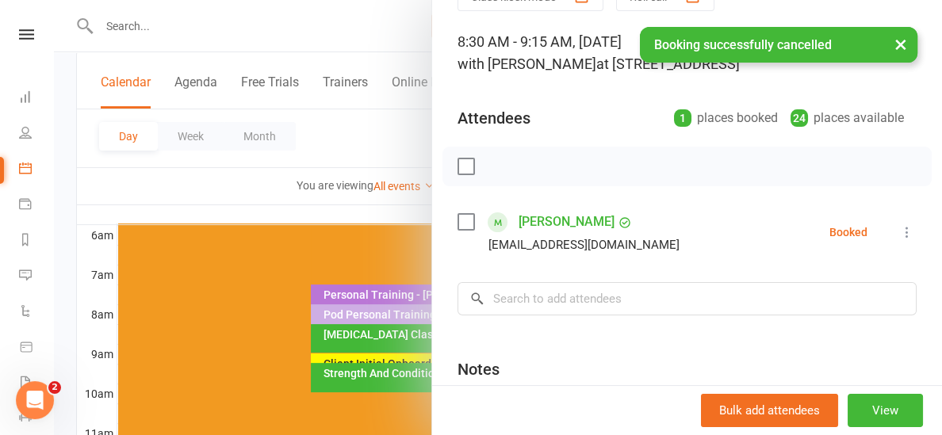
click at [263, 190] on div at bounding box center [498, 217] width 888 height 435
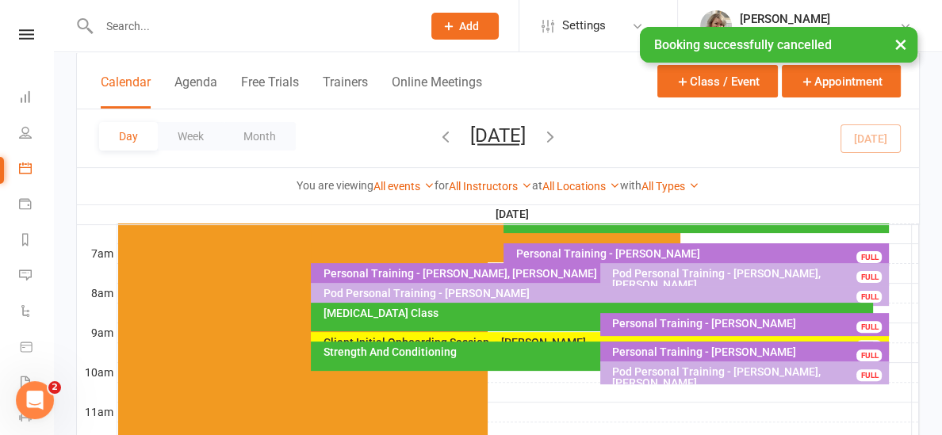
scroll to position [358, 0]
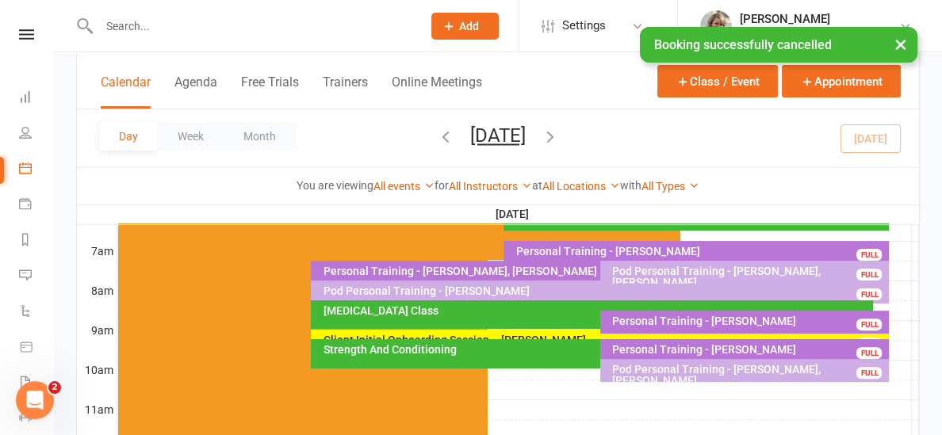
click at [578, 356] on div "Strength And Conditioning" at bounding box center [592, 353] width 562 height 29
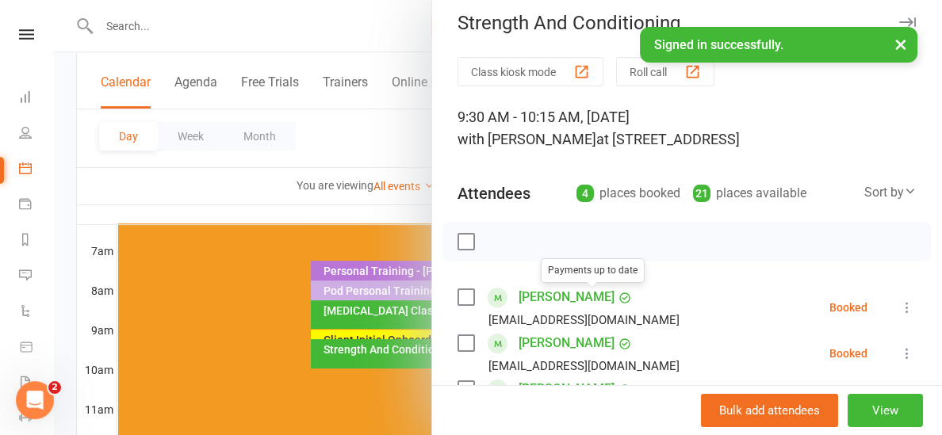
scroll to position [28, 0]
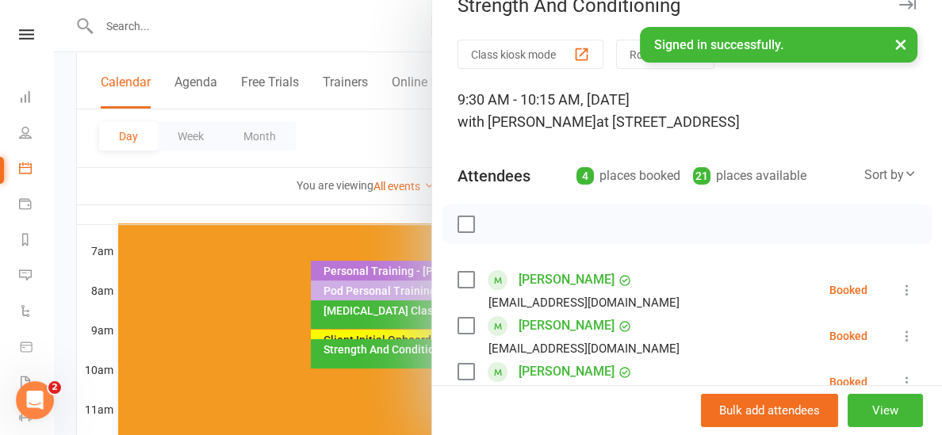
click at [906, 285] on icon at bounding box center [907, 290] width 16 height 16
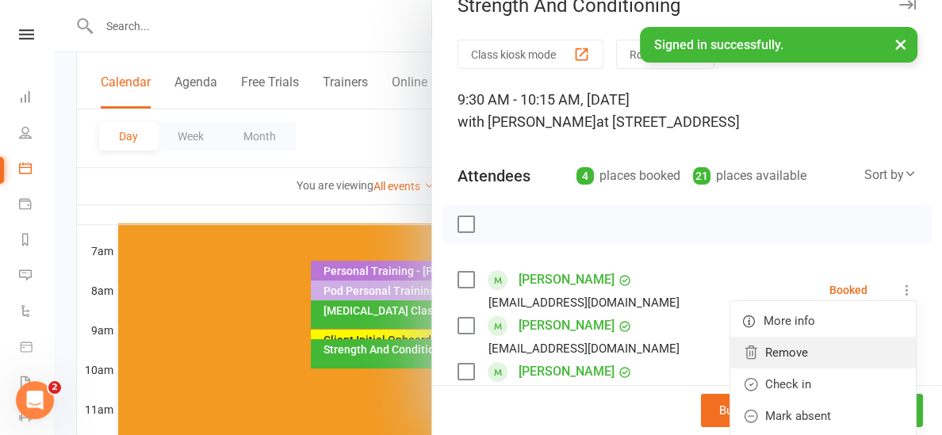
click at [799, 356] on link "Remove" at bounding box center [823, 353] width 186 height 32
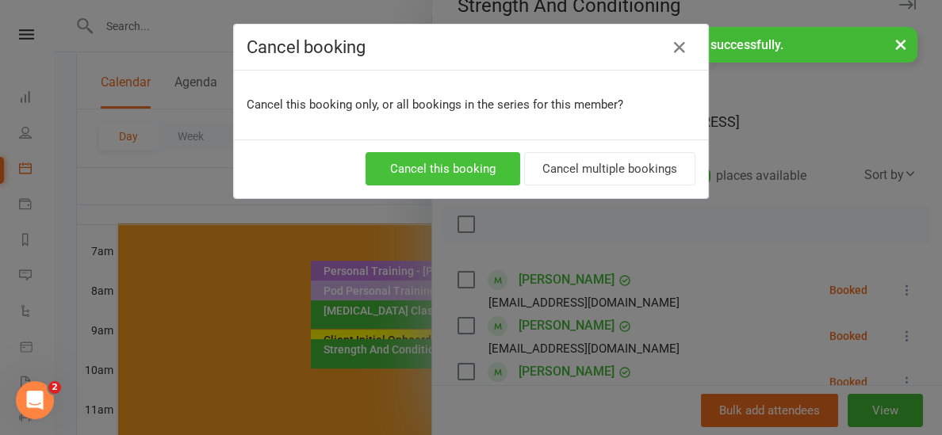
click at [460, 171] on button "Cancel this booking" at bounding box center [443, 168] width 155 height 33
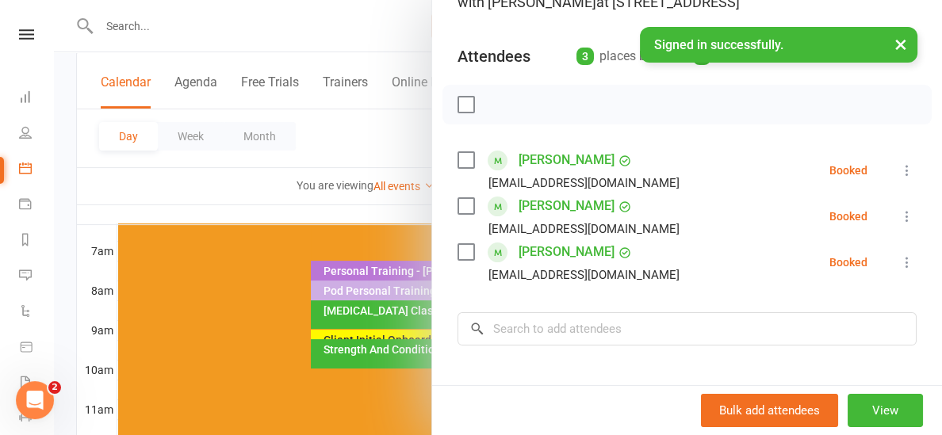
scroll to position [147, 0]
click at [354, 211] on div at bounding box center [498, 217] width 888 height 435
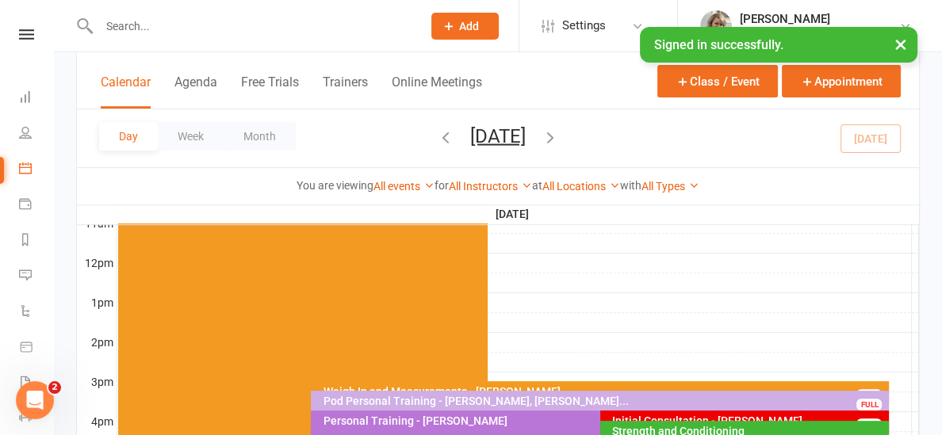
scroll to position [619, 0]
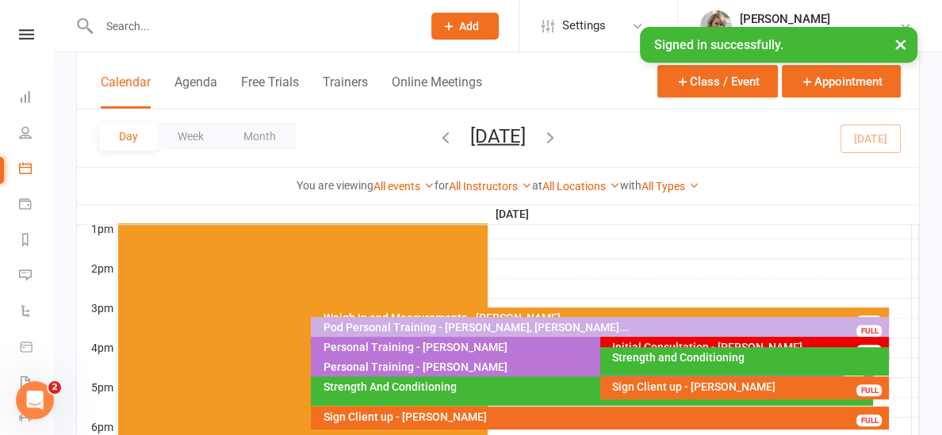
click at [650, 363] on div "Strength and Conditioning" at bounding box center [744, 361] width 289 height 29
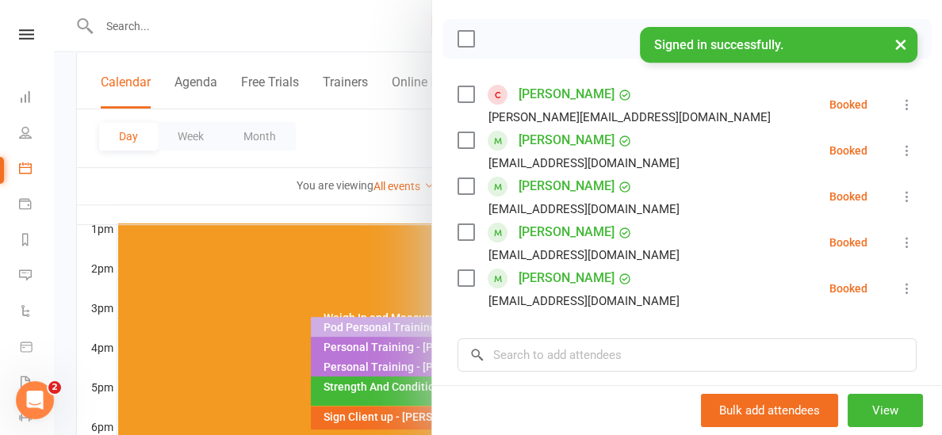
scroll to position [217, 0]
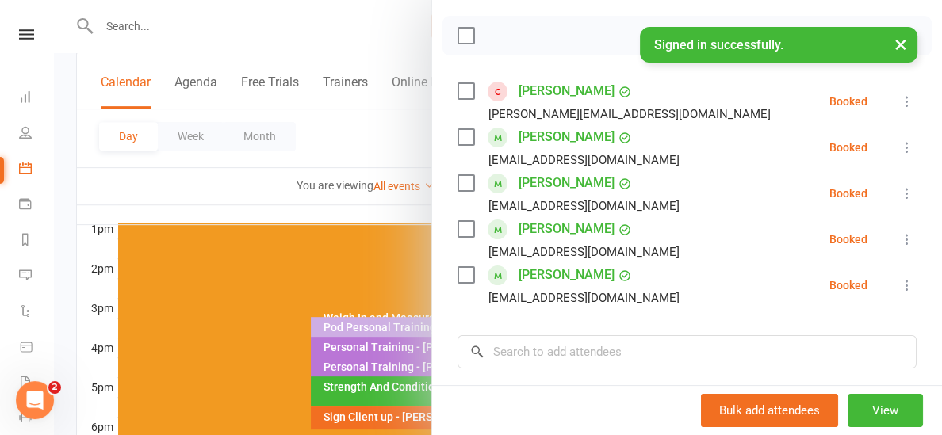
click at [395, 203] on div at bounding box center [498, 217] width 888 height 435
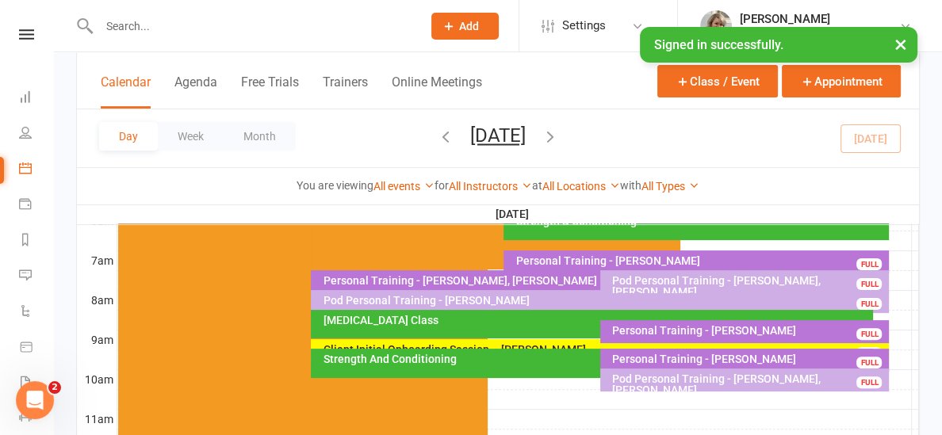
scroll to position [336, 0]
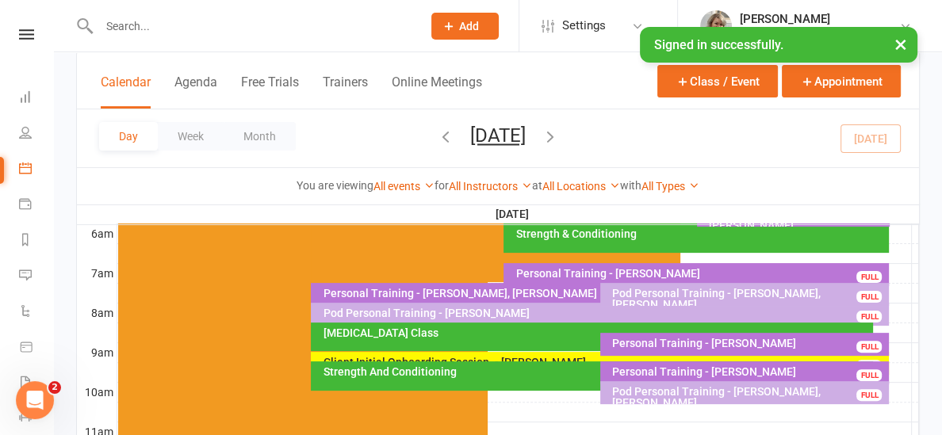
click at [196, 21] on input "text" at bounding box center [252, 26] width 316 height 22
type input "e"
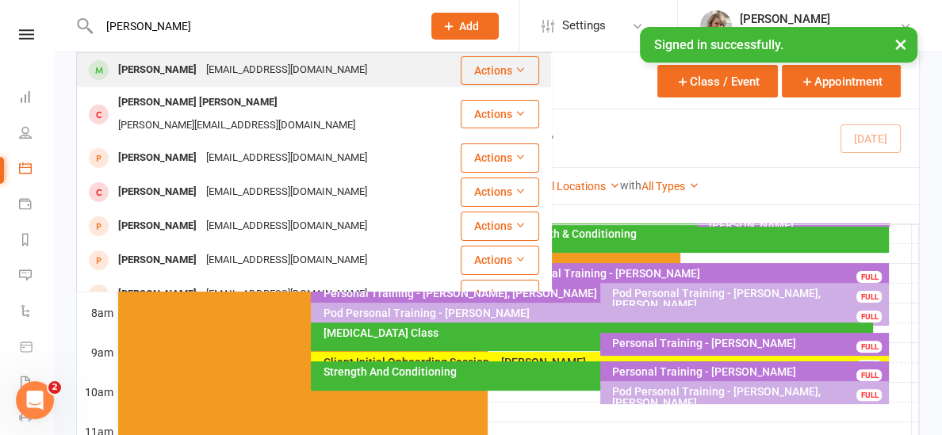
type input "[PERSON_NAME]"
click at [201, 63] on div "[EMAIL_ADDRESS][DOMAIN_NAME]" at bounding box center [286, 70] width 171 height 23
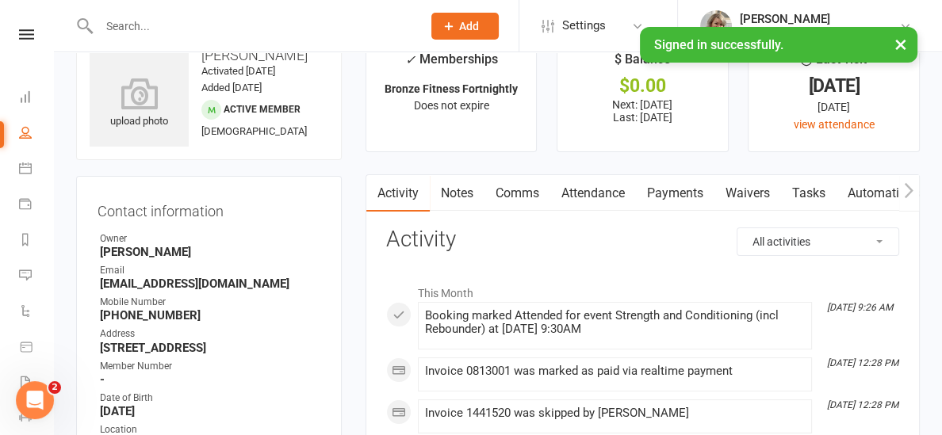
scroll to position [43, 0]
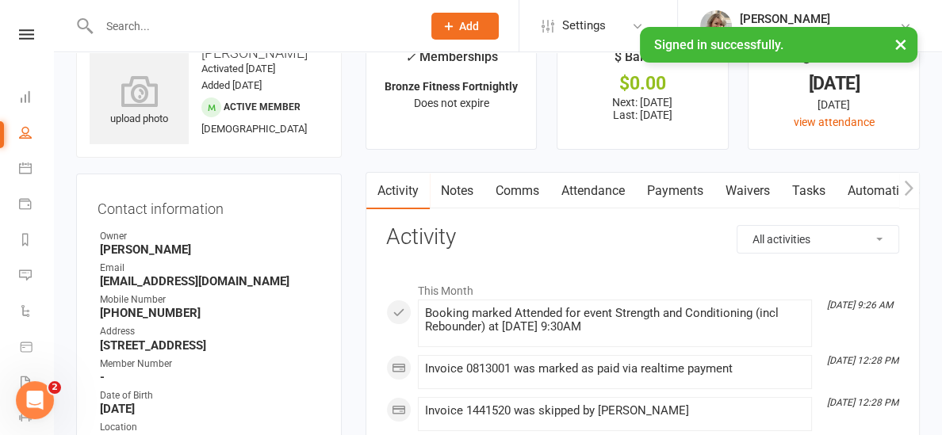
click at [669, 193] on link "Payments" at bounding box center [675, 191] width 79 height 36
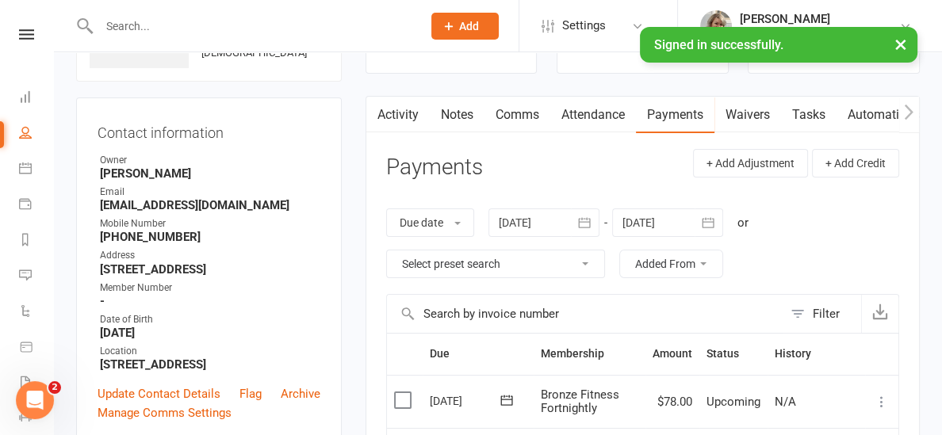
scroll to position [32, 0]
